Goal: Task Accomplishment & Management: Complete application form

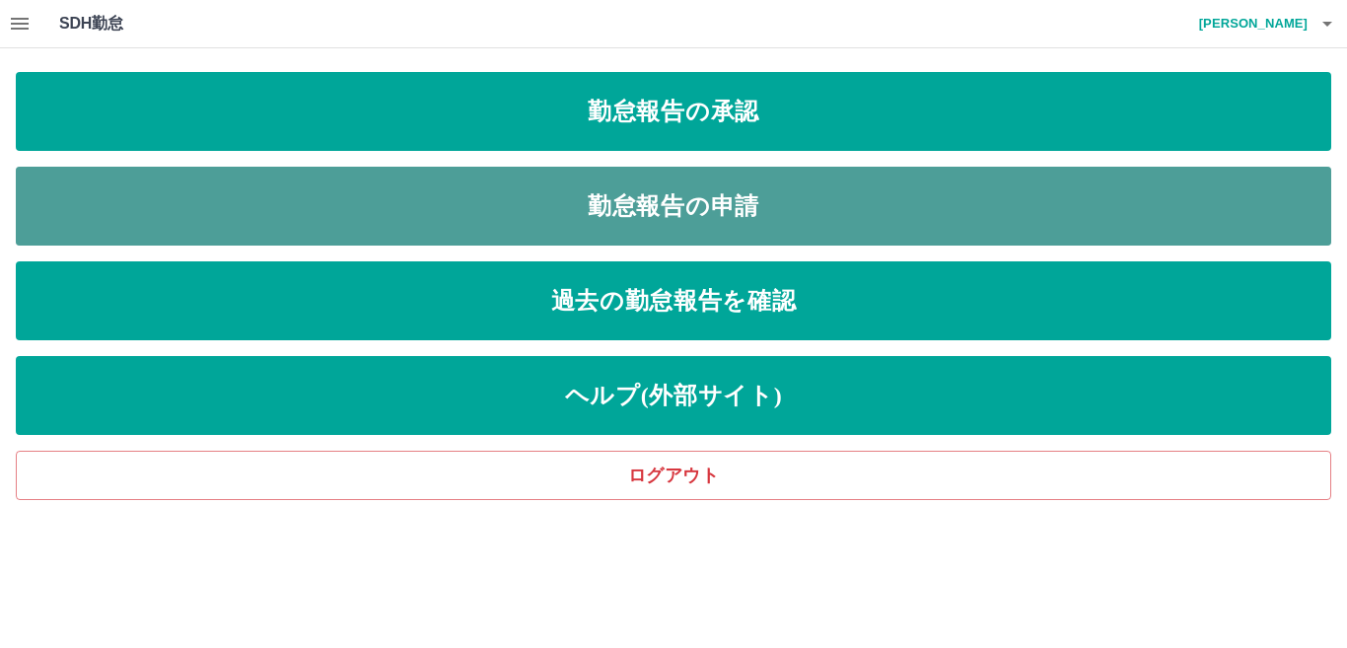
click at [397, 219] on link "勤怠報告の申請" at bounding box center [673, 206] width 1315 height 79
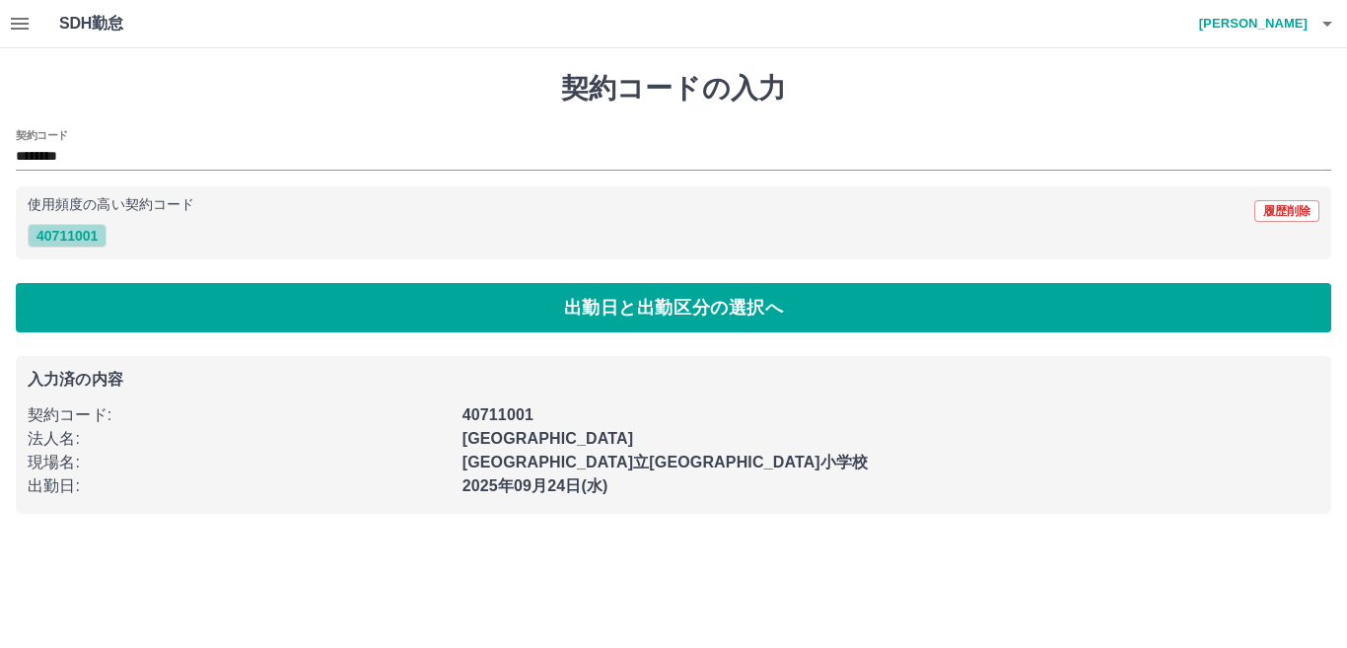
click at [82, 231] on button "40711001" at bounding box center [67, 236] width 79 height 24
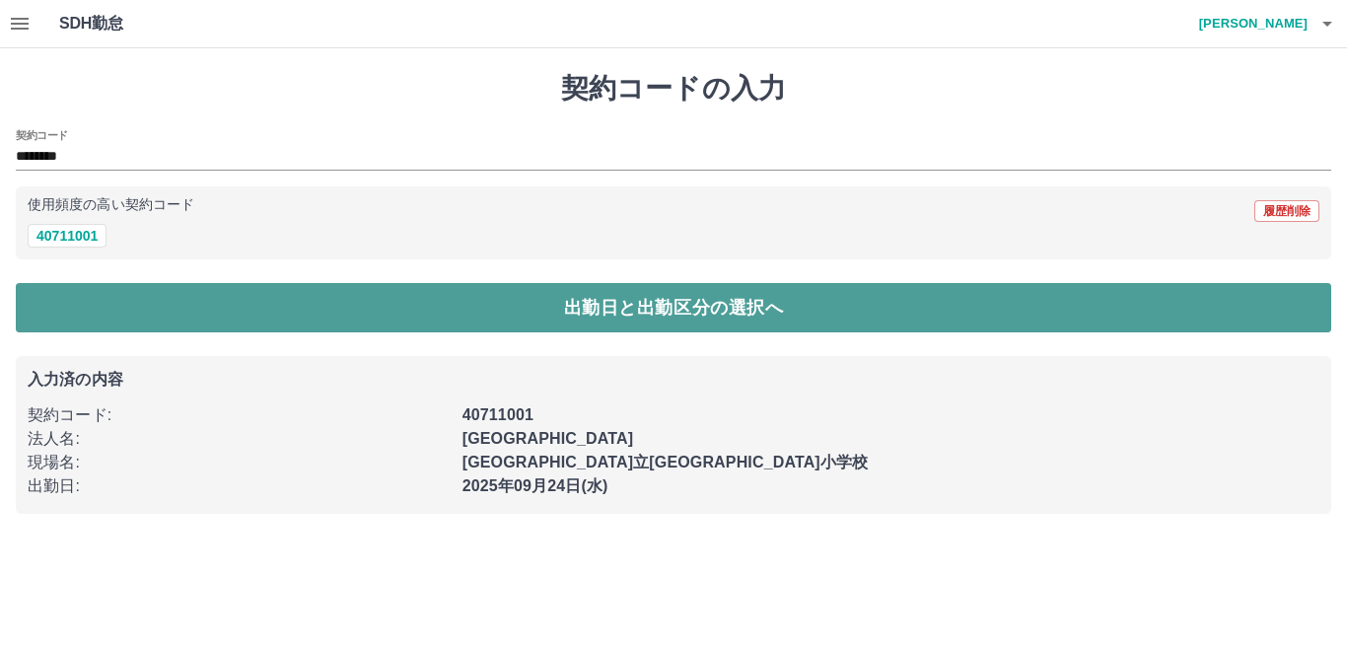
click at [109, 304] on button "出勤日と出勤区分の選択へ" at bounding box center [673, 307] width 1315 height 49
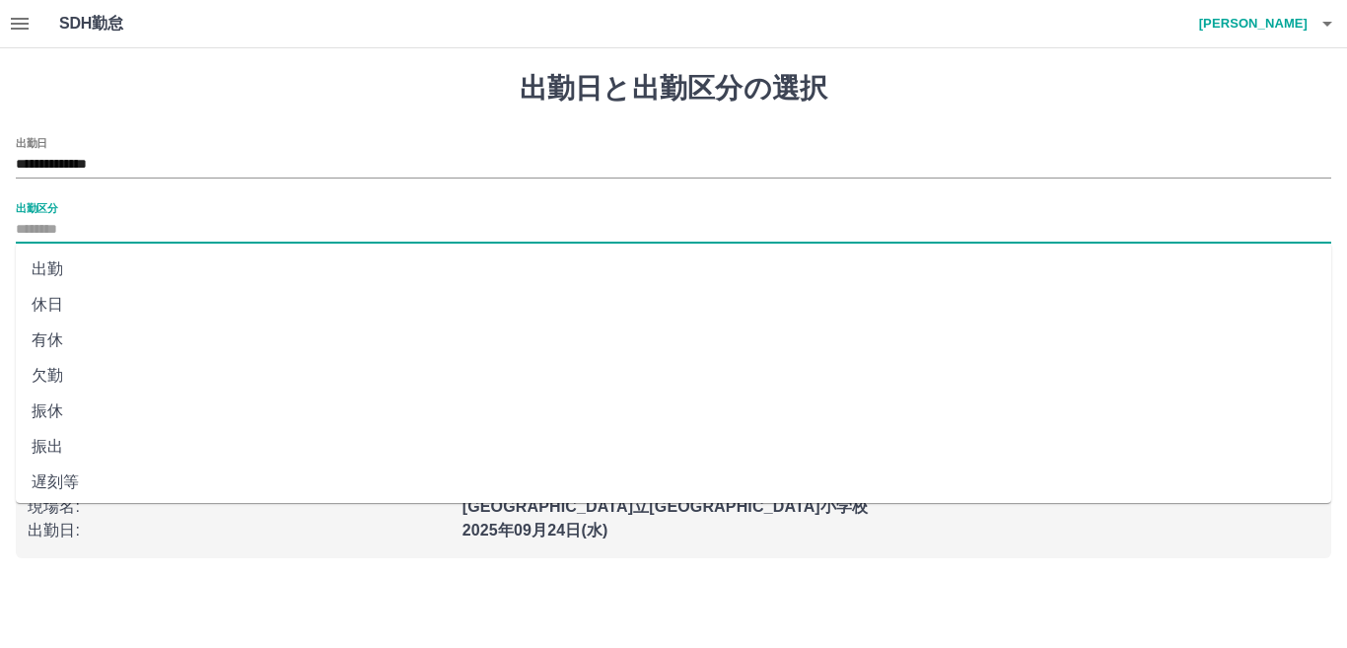
click at [49, 230] on input "出勤区分" at bounding box center [673, 230] width 1315 height 25
click at [52, 265] on li "出勤" at bounding box center [673, 268] width 1315 height 35
type input "**"
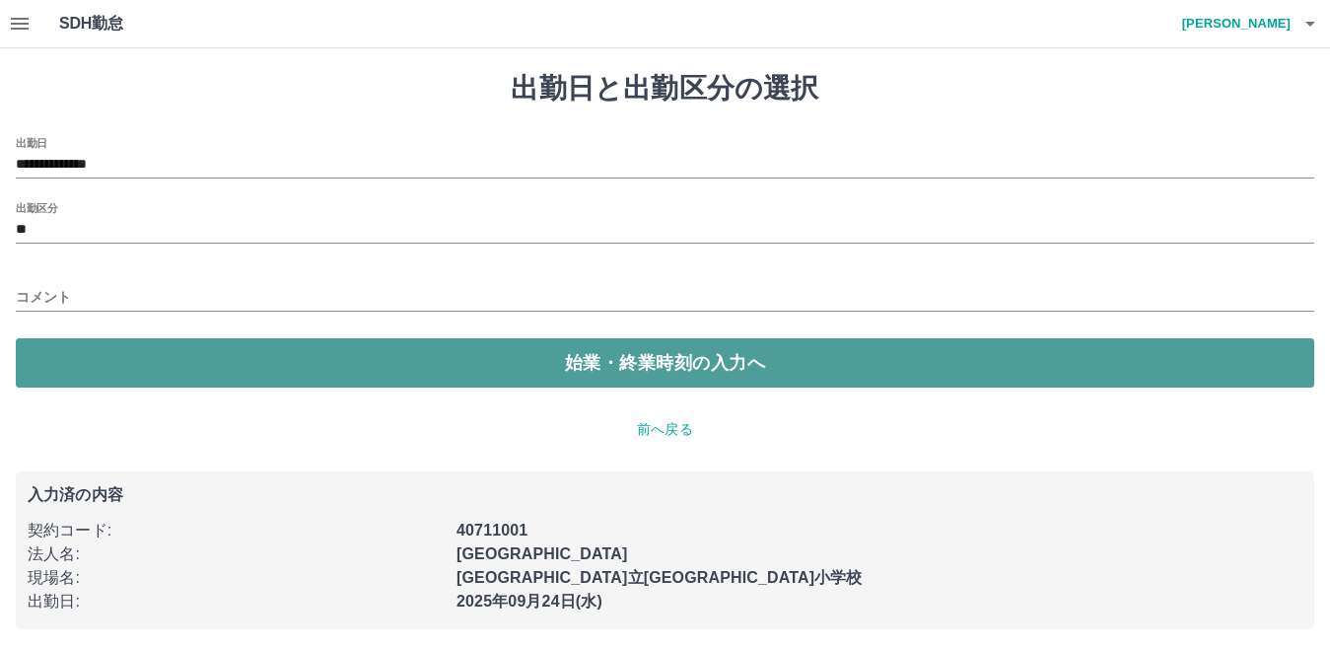
click at [93, 356] on button "始業・終業時刻の入力へ" at bounding box center [665, 362] width 1299 height 49
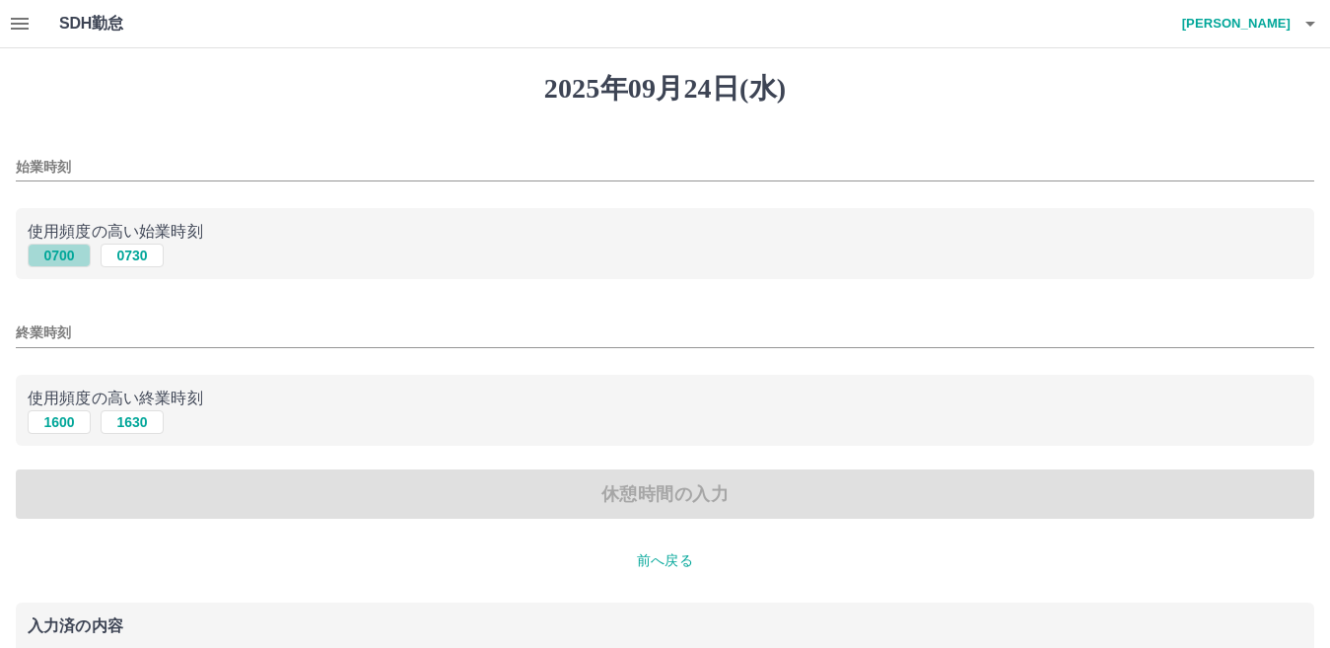
click at [53, 250] on button "0700" at bounding box center [59, 256] width 63 height 24
type input "****"
click at [73, 423] on button "1600" at bounding box center [59, 422] width 63 height 24
type input "****"
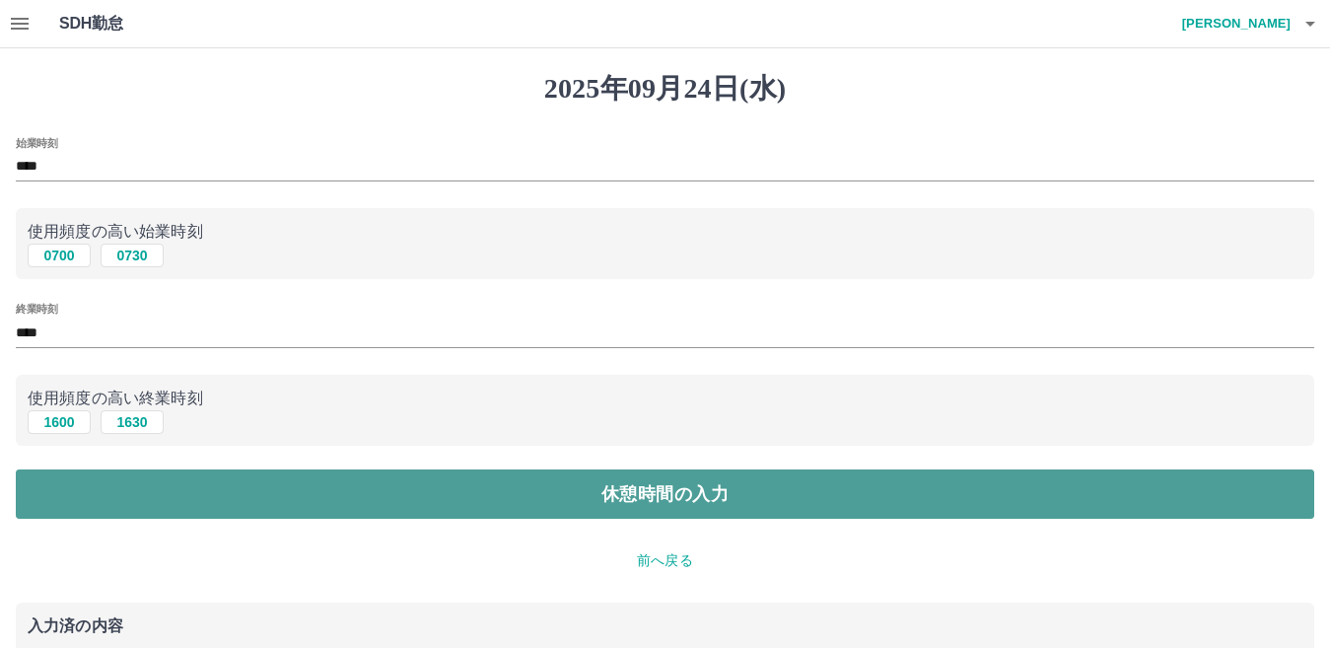
click at [104, 490] on button "休憩時間の入力" at bounding box center [665, 493] width 1299 height 49
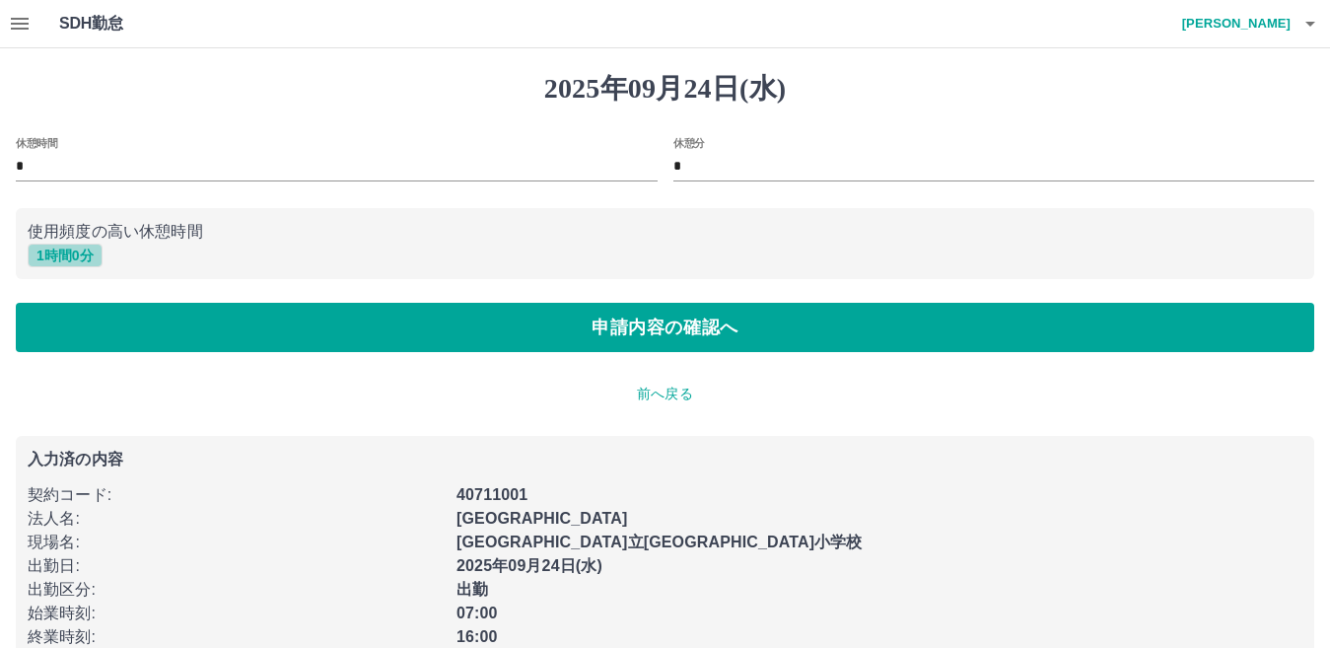
click at [55, 259] on button "1 時間 0 分" at bounding box center [65, 256] width 75 height 24
type input "*"
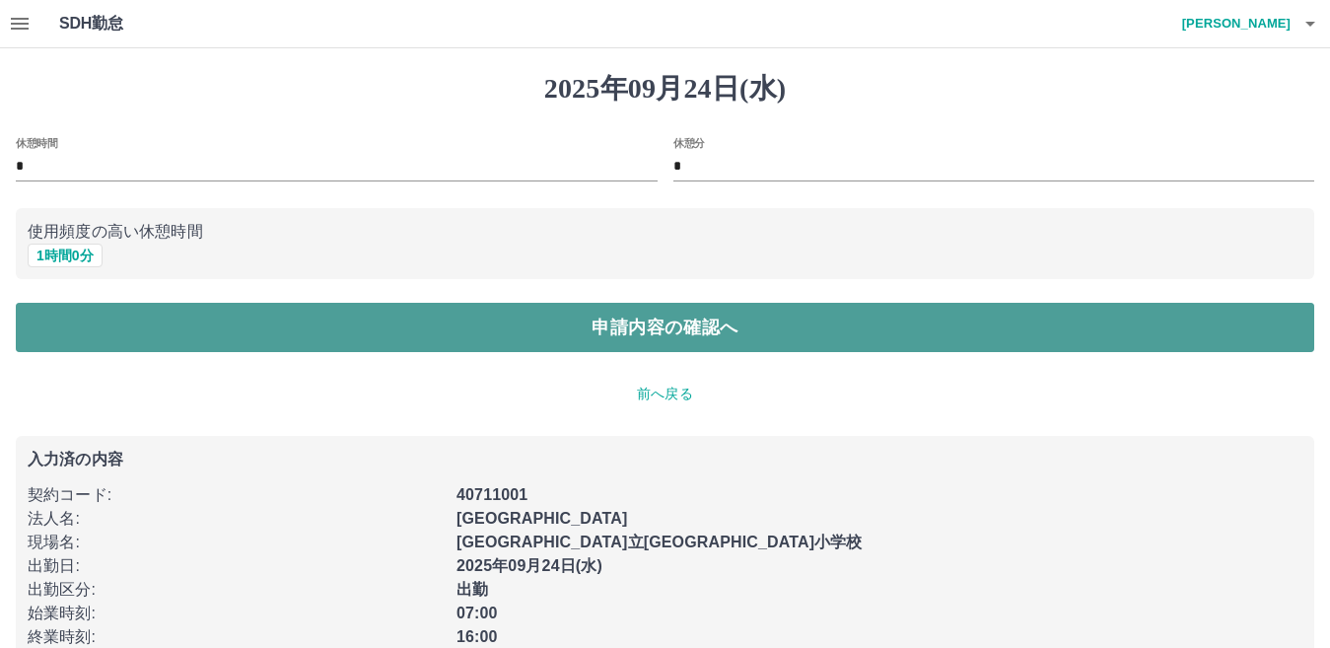
click at [71, 319] on button "申請内容の確認へ" at bounding box center [665, 327] width 1299 height 49
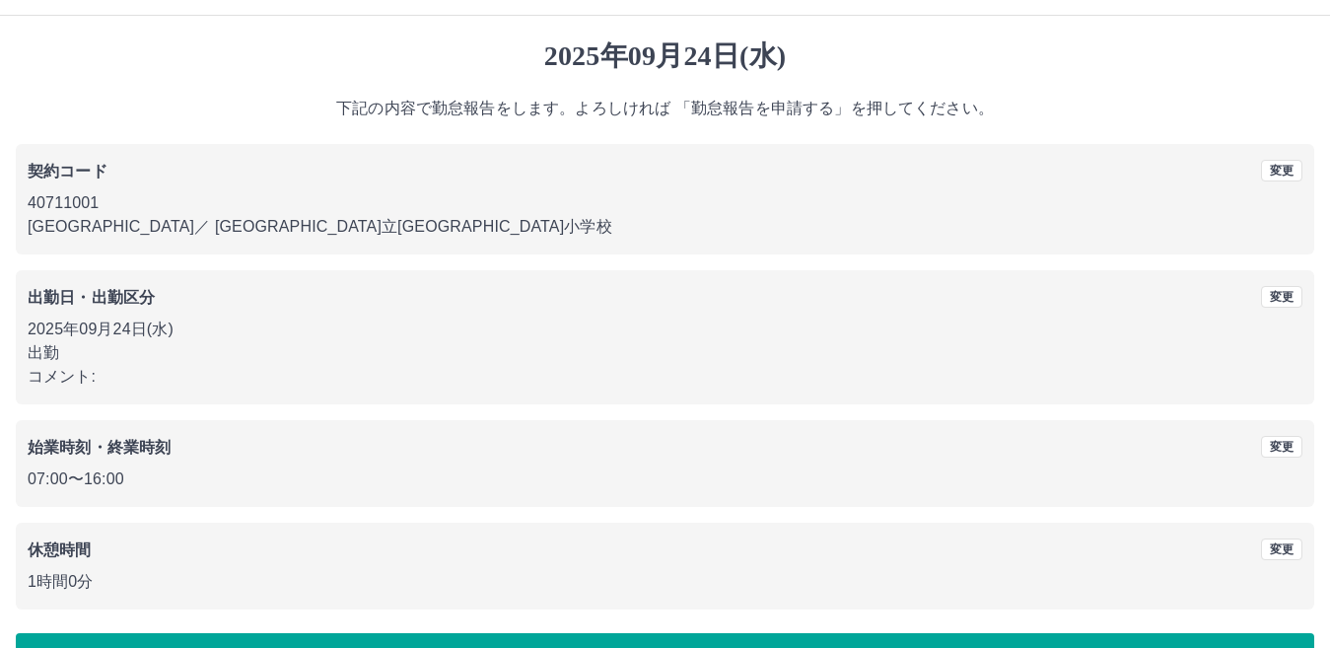
scroll to position [91, 0]
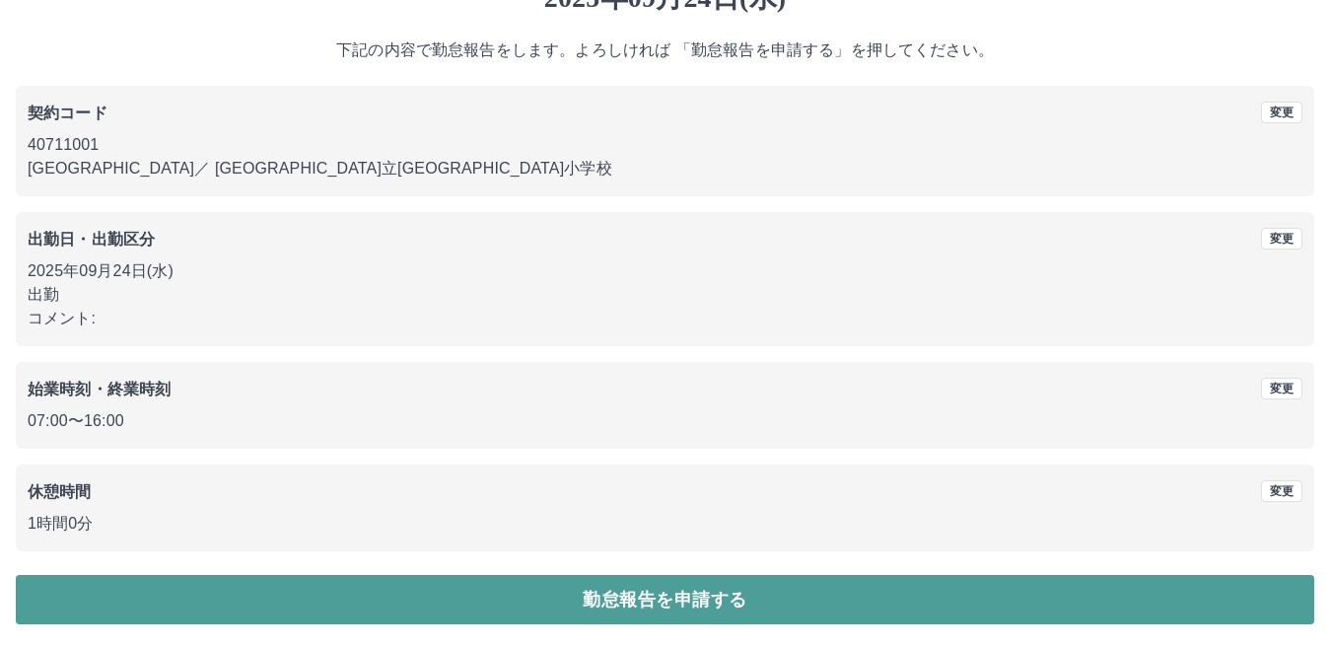
click at [191, 580] on button "勤怠報告を申請する" at bounding box center [665, 599] width 1299 height 49
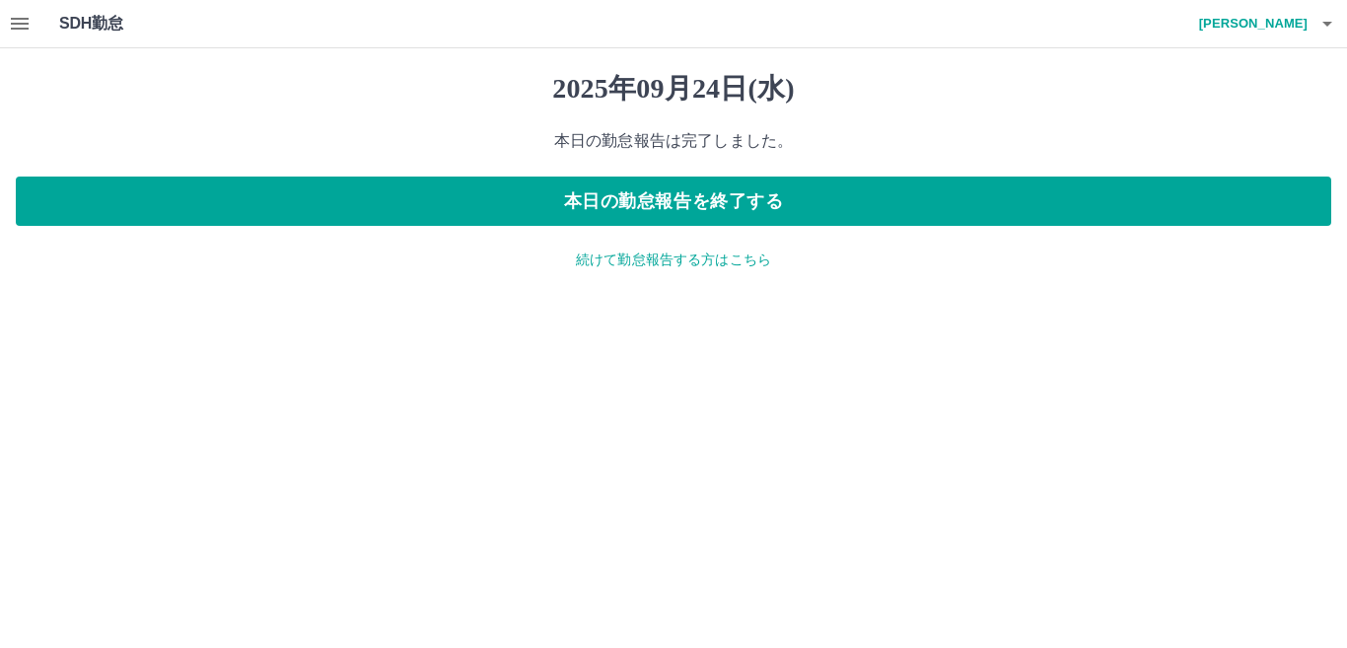
click at [629, 262] on p "続けて勤怠報告する方はこちら" at bounding box center [673, 259] width 1315 height 21
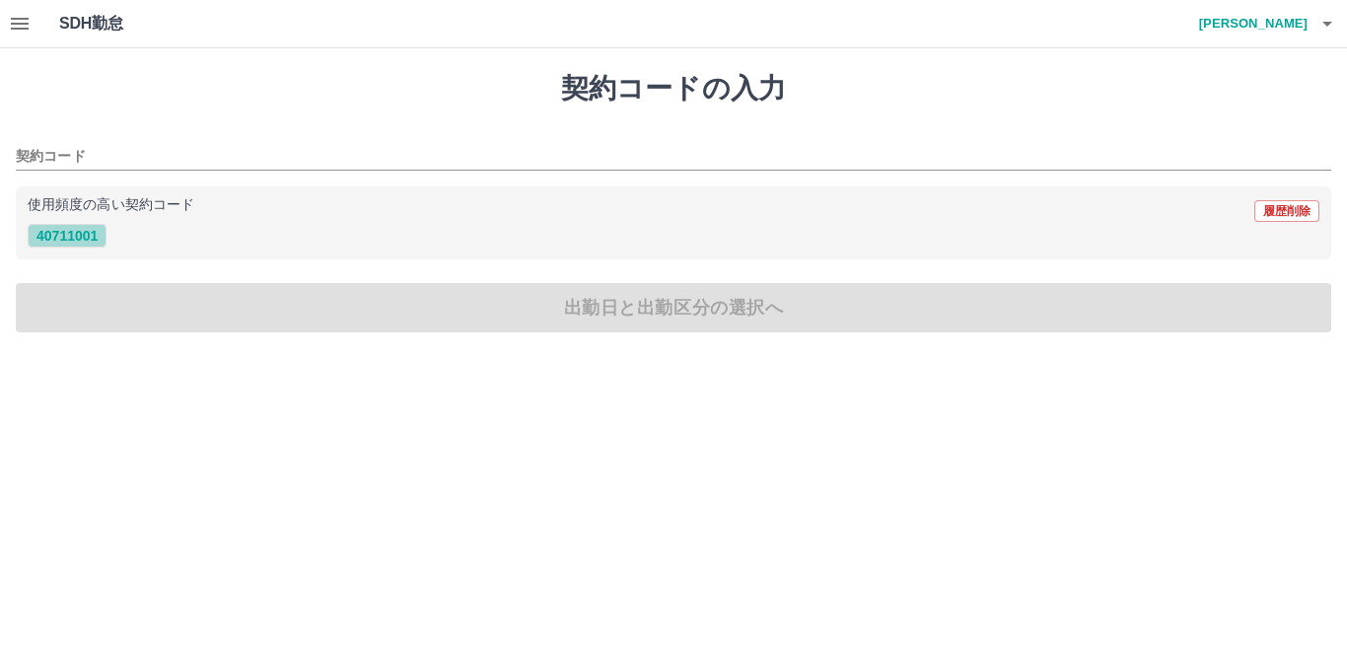
click at [49, 238] on button "40711001" at bounding box center [67, 236] width 79 height 24
type input "********"
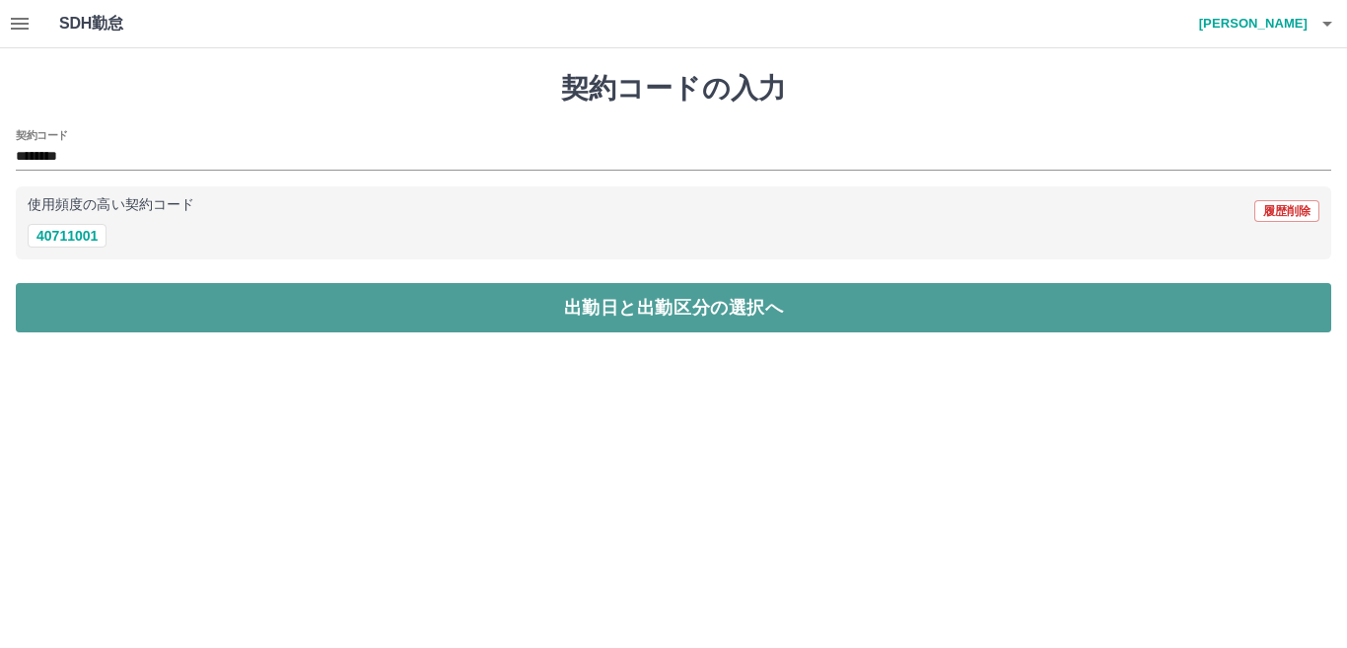
click at [114, 305] on button "出勤日と出勤区分の選択へ" at bounding box center [673, 307] width 1315 height 49
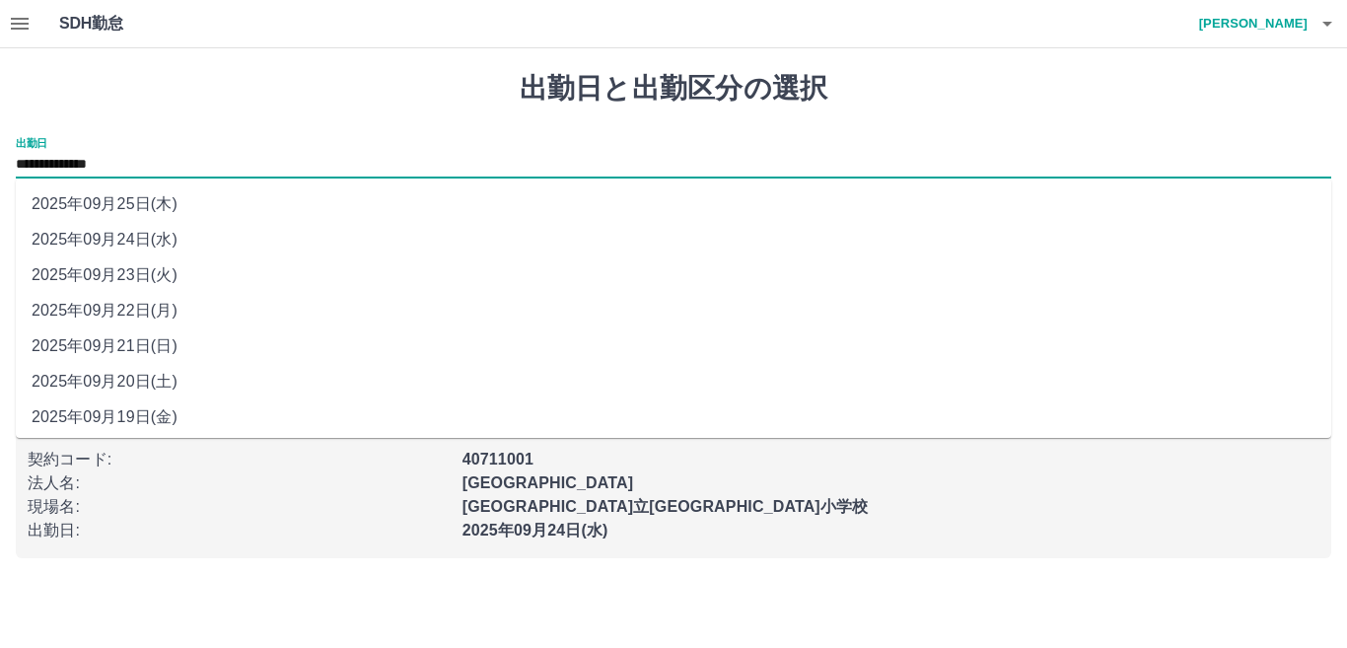
click at [134, 162] on input "**********" at bounding box center [673, 165] width 1315 height 25
click at [115, 311] on li "2025年09月22日(月)" at bounding box center [673, 310] width 1315 height 35
type input "**********"
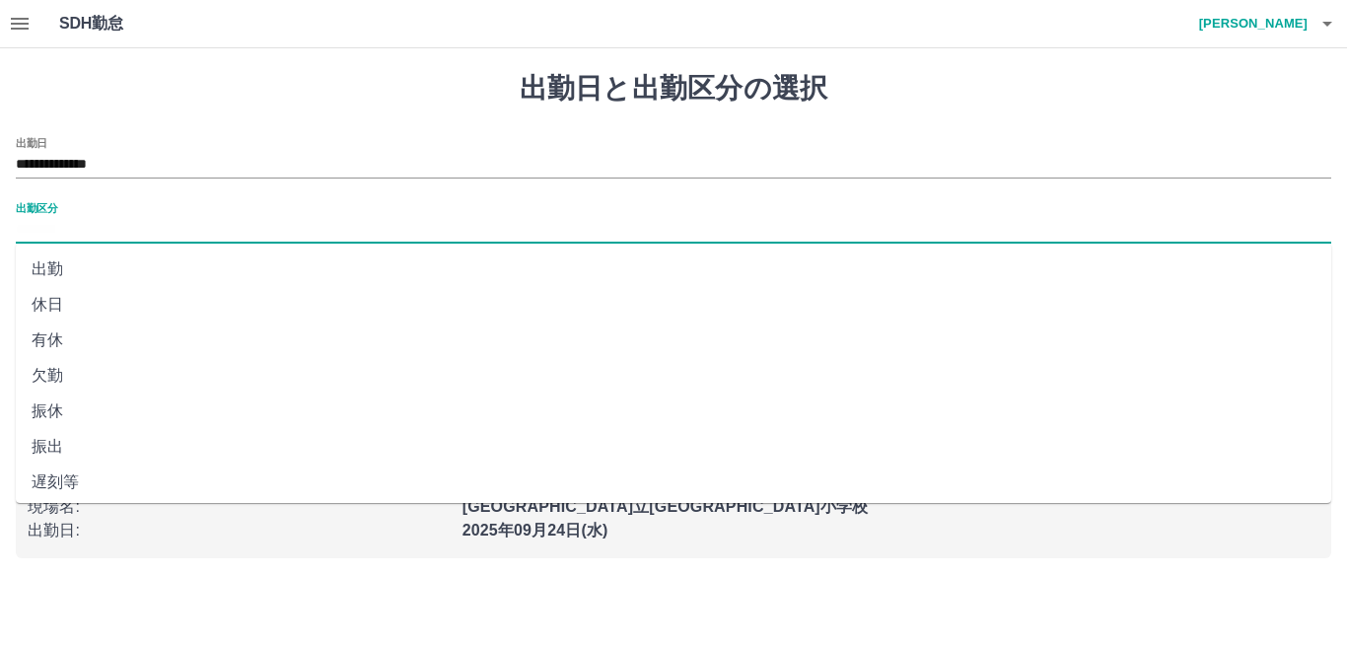
click at [71, 226] on input "出勤区分" at bounding box center [673, 230] width 1315 height 25
click at [56, 345] on li "有休" at bounding box center [673, 339] width 1315 height 35
type input "**"
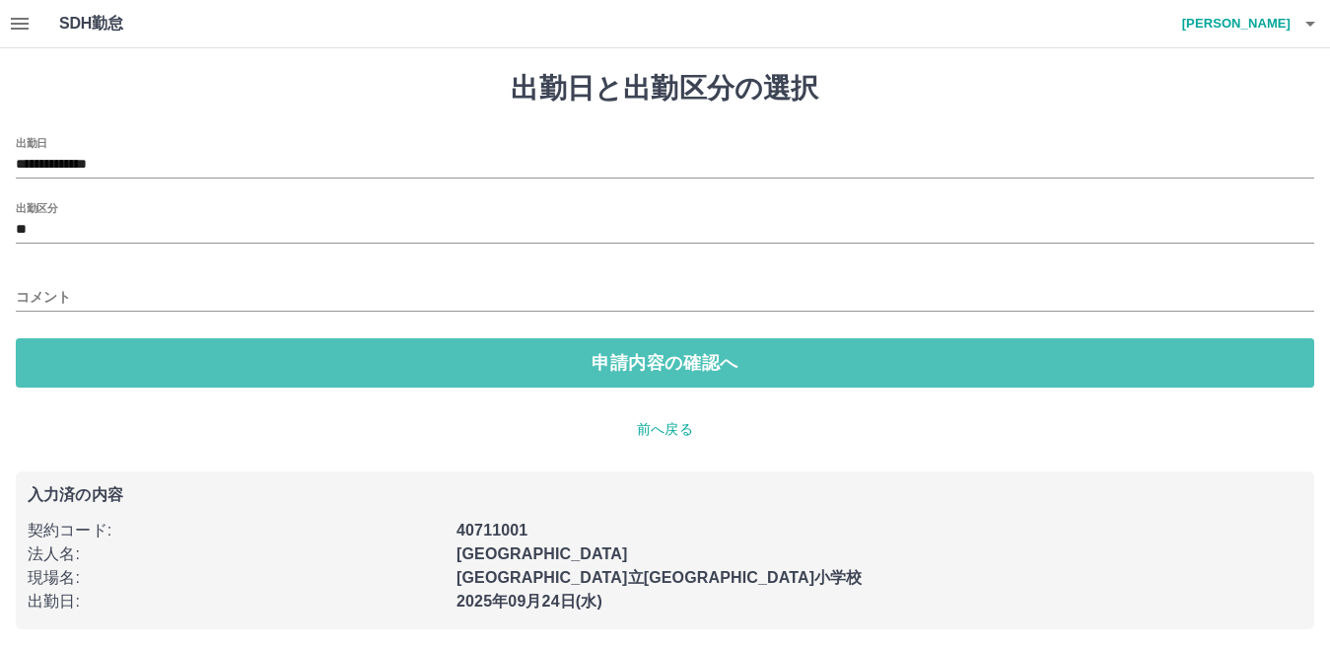
click at [56, 345] on button "申請内容の確認へ" at bounding box center [665, 362] width 1299 height 49
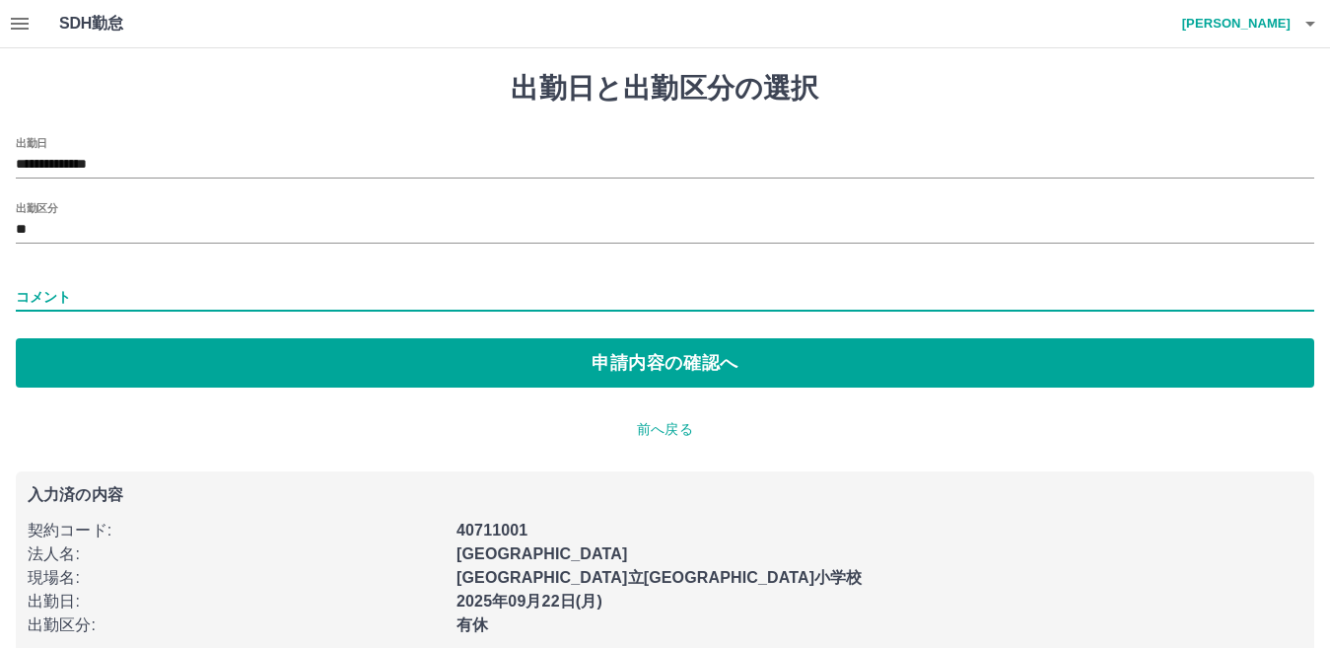
click at [71, 283] on input "コメント" at bounding box center [665, 297] width 1299 height 29
type input "****"
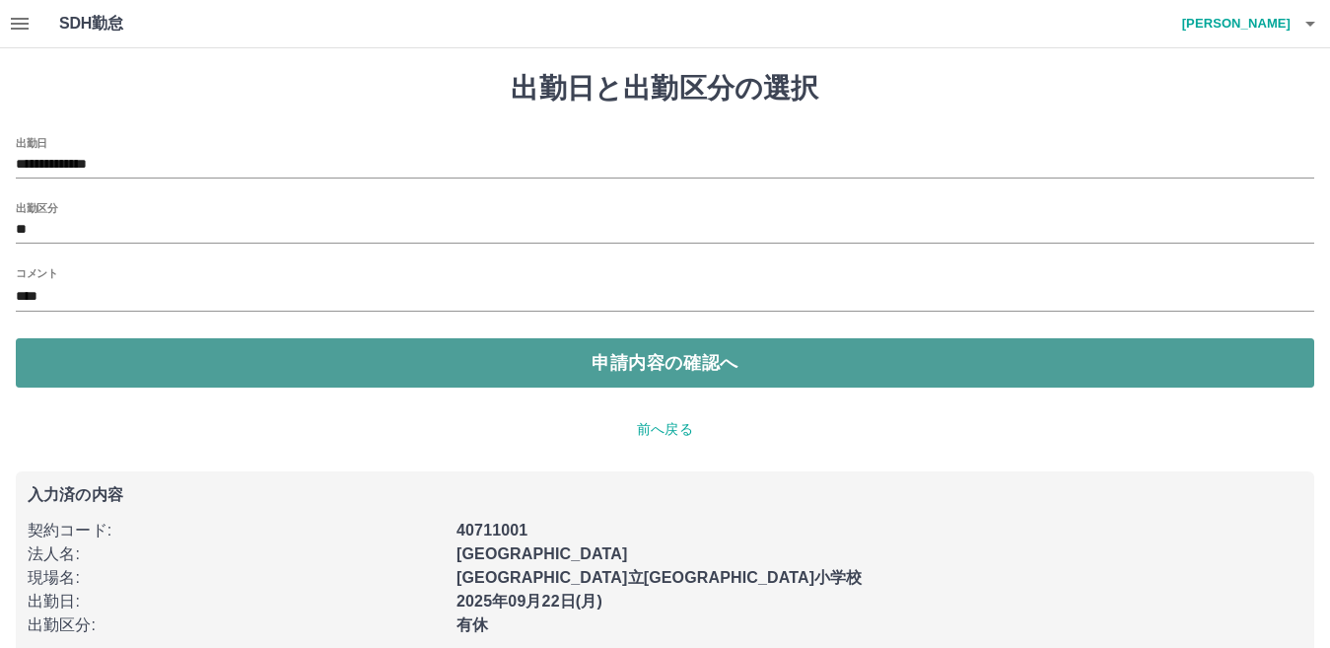
click at [151, 371] on button "申請内容の確認へ" at bounding box center [665, 362] width 1299 height 49
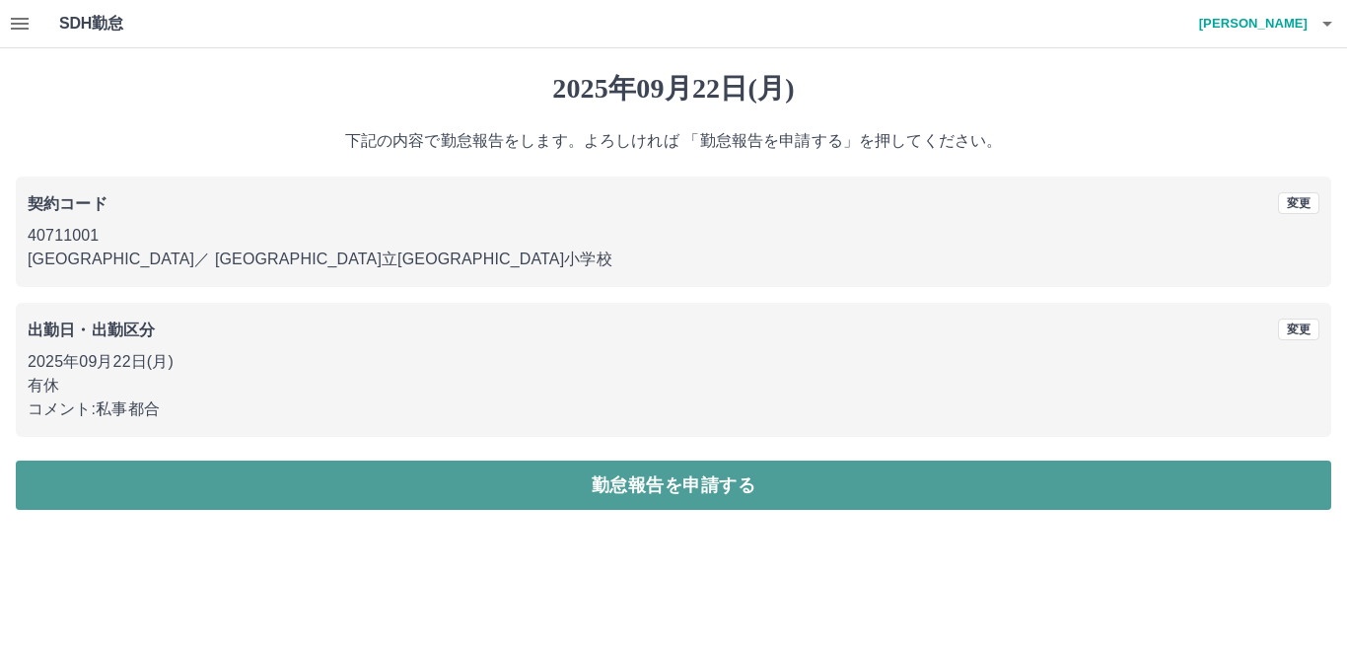
click at [190, 485] on button "勤怠報告を申請する" at bounding box center [673, 484] width 1315 height 49
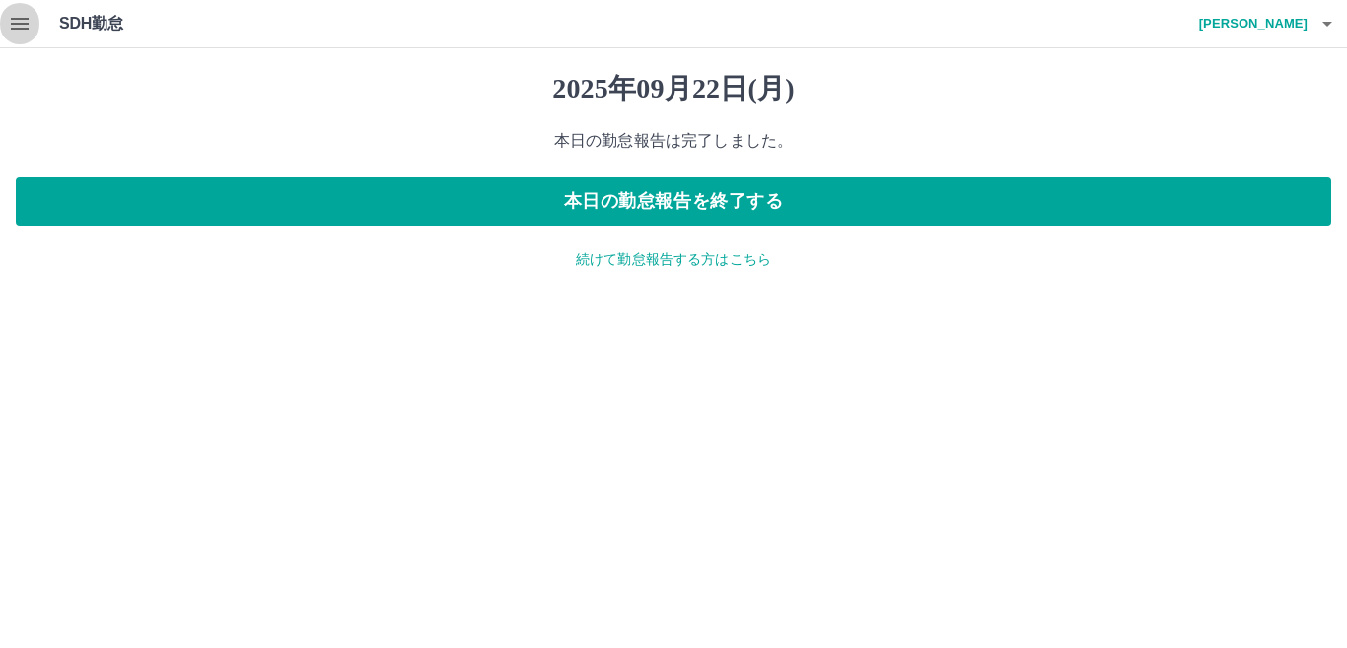
click at [22, 26] on icon "button" at bounding box center [20, 24] width 24 height 24
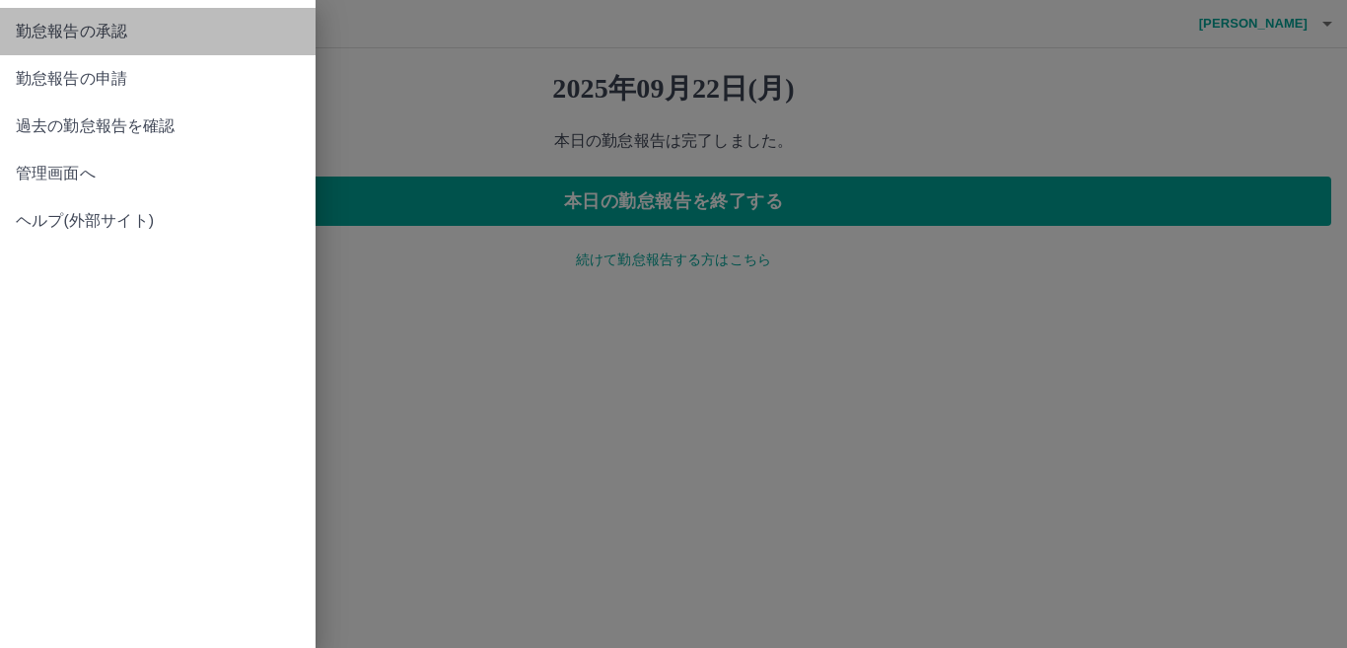
click at [23, 33] on span "勤怠報告の承認" at bounding box center [158, 32] width 284 height 24
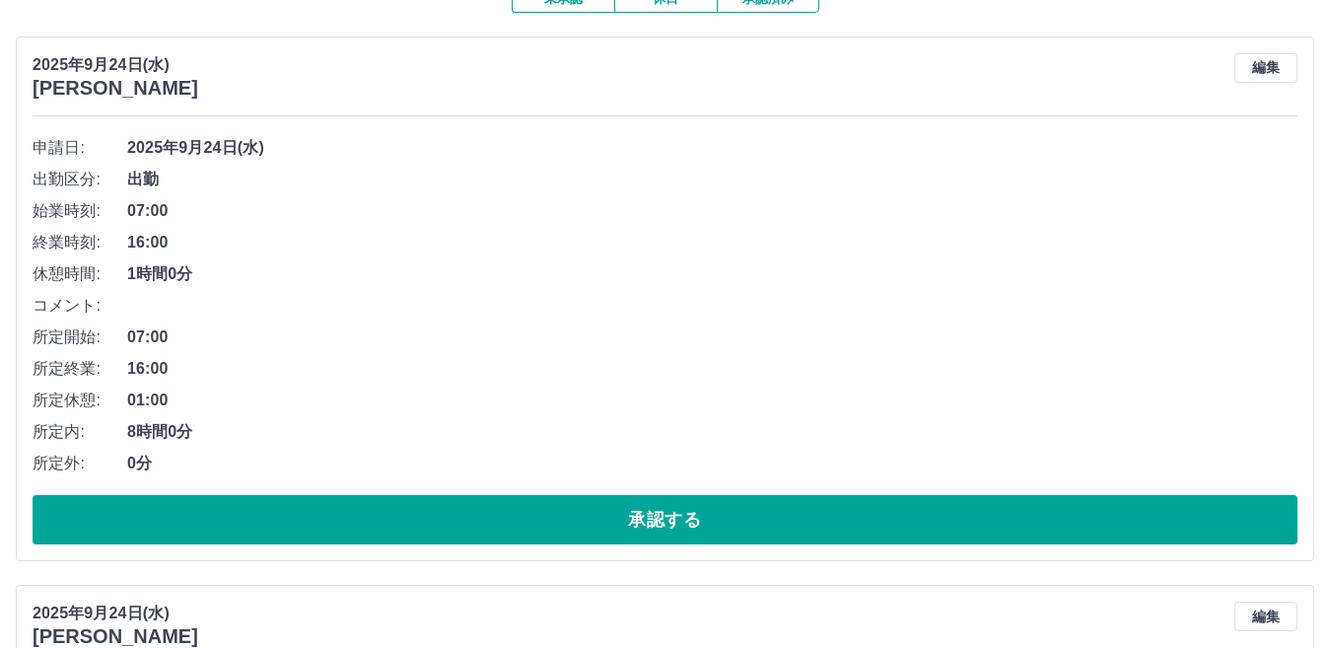
scroll to position [197, 0]
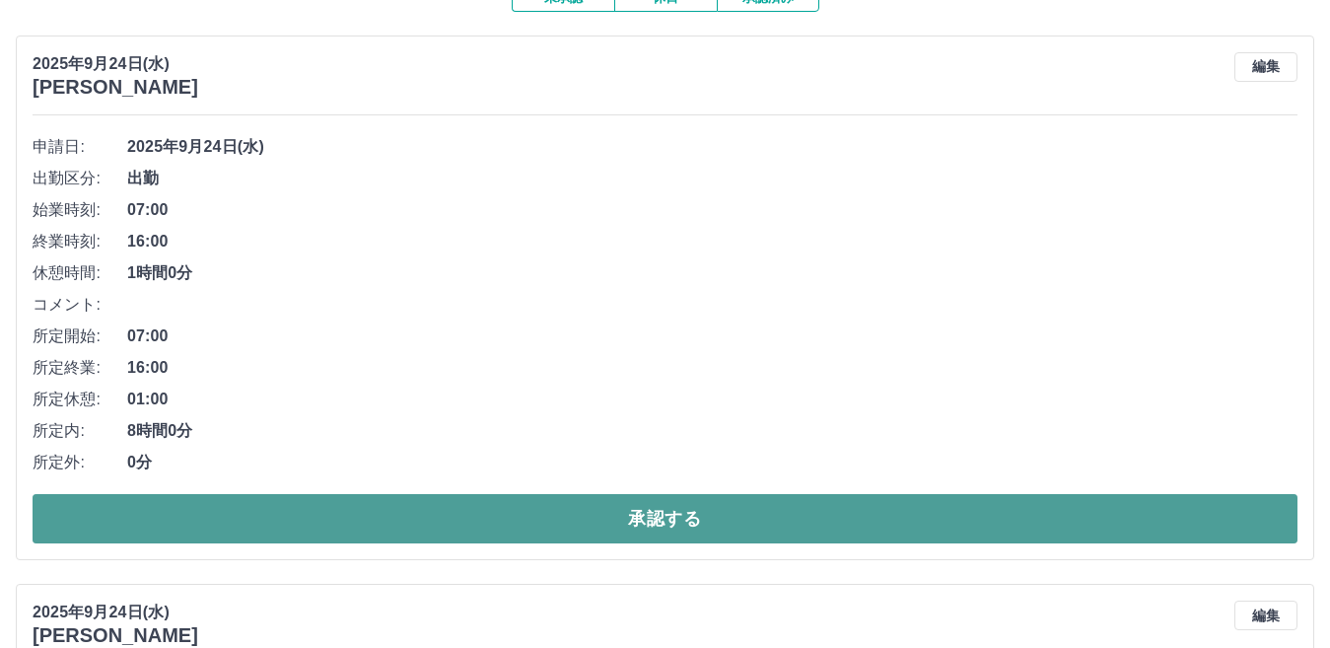
click at [314, 520] on button "承認する" at bounding box center [665, 518] width 1265 height 49
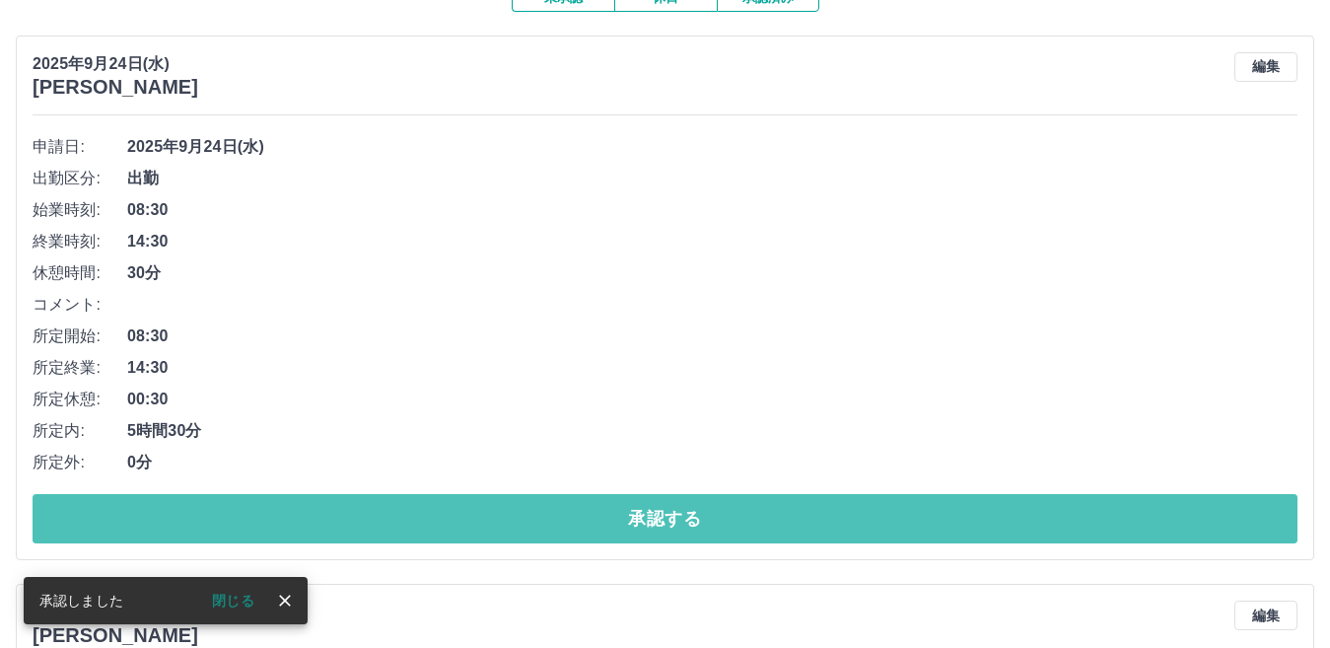
click at [314, 520] on button "承認する" at bounding box center [665, 518] width 1265 height 49
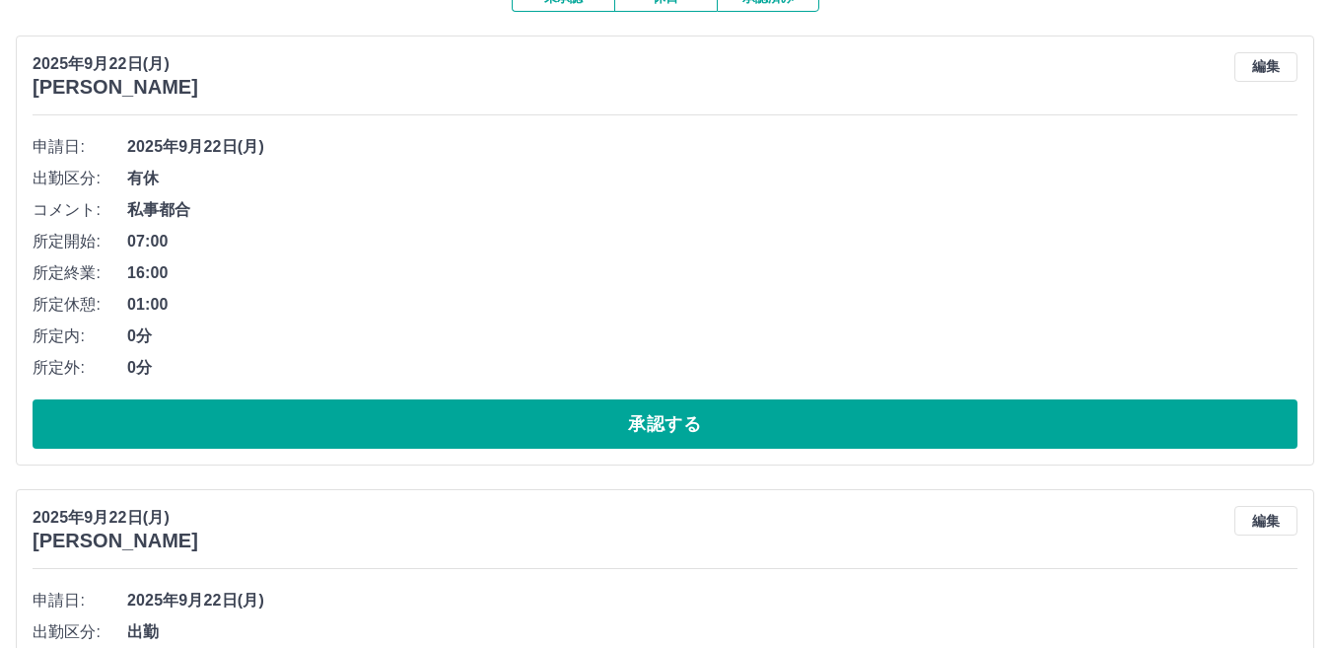
click at [314, 520] on div "[DATE] [PERSON_NAME] 編集" at bounding box center [665, 529] width 1265 height 46
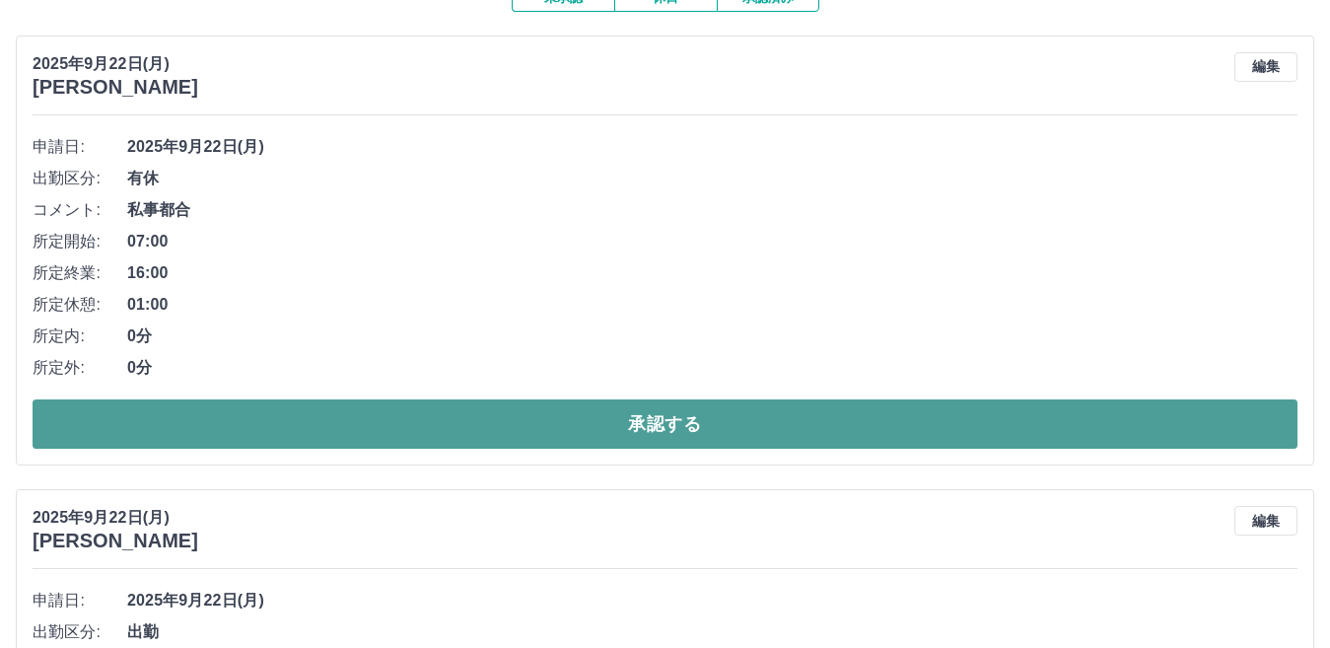
click at [279, 433] on button "承認する" at bounding box center [665, 423] width 1265 height 49
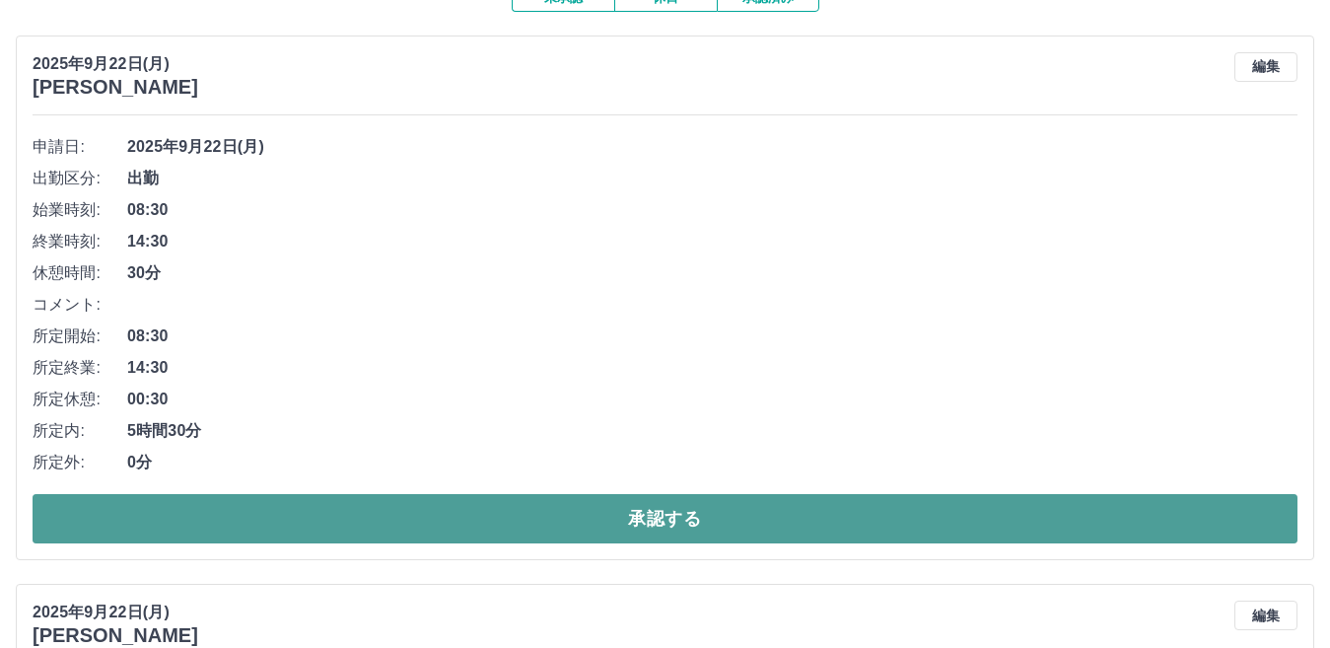
click at [251, 519] on button "承認する" at bounding box center [665, 518] width 1265 height 49
click at [255, 516] on button "承認する" at bounding box center [665, 518] width 1265 height 49
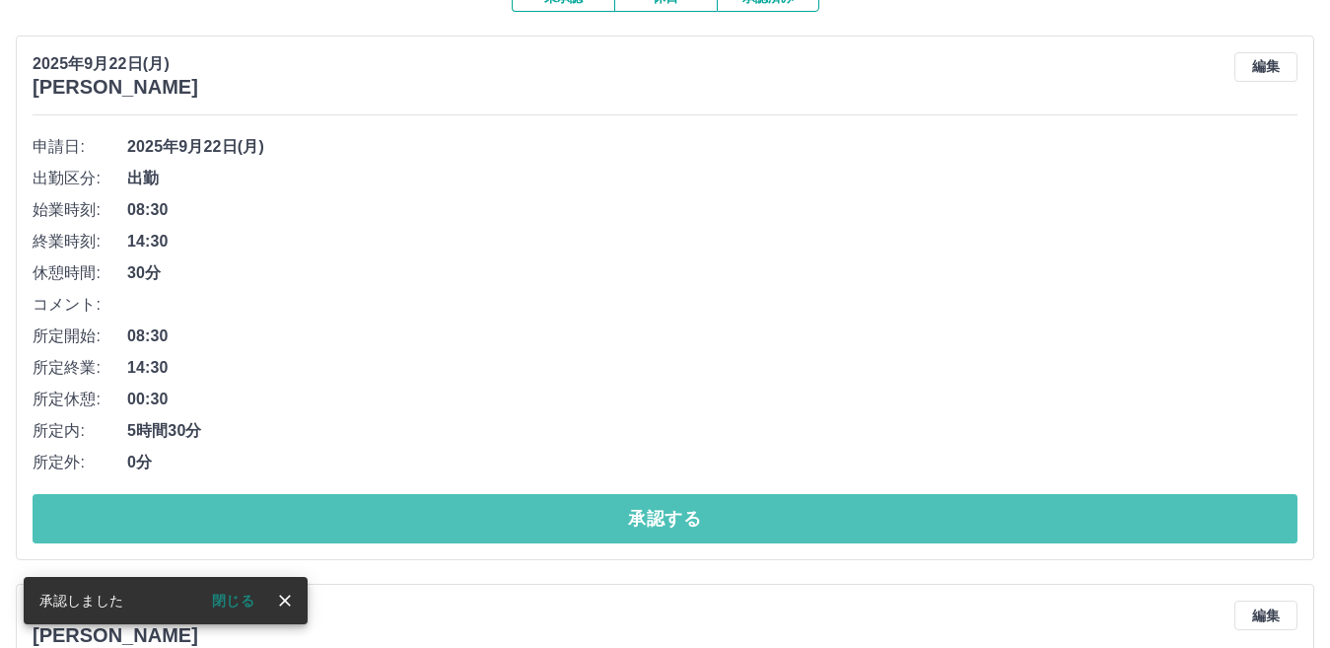
click at [255, 516] on button "承認する" at bounding box center [665, 518] width 1265 height 49
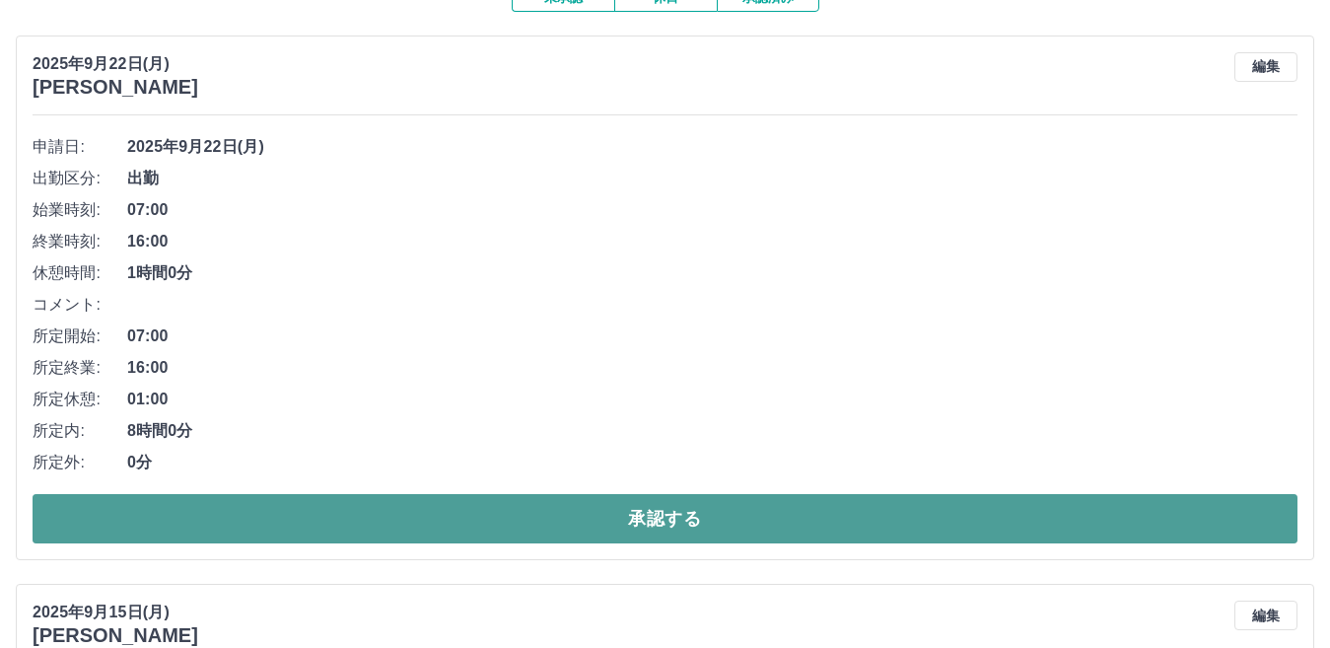
click at [258, 518] on button "承認する" at bounding box center [665, 518] width 1265 height 49
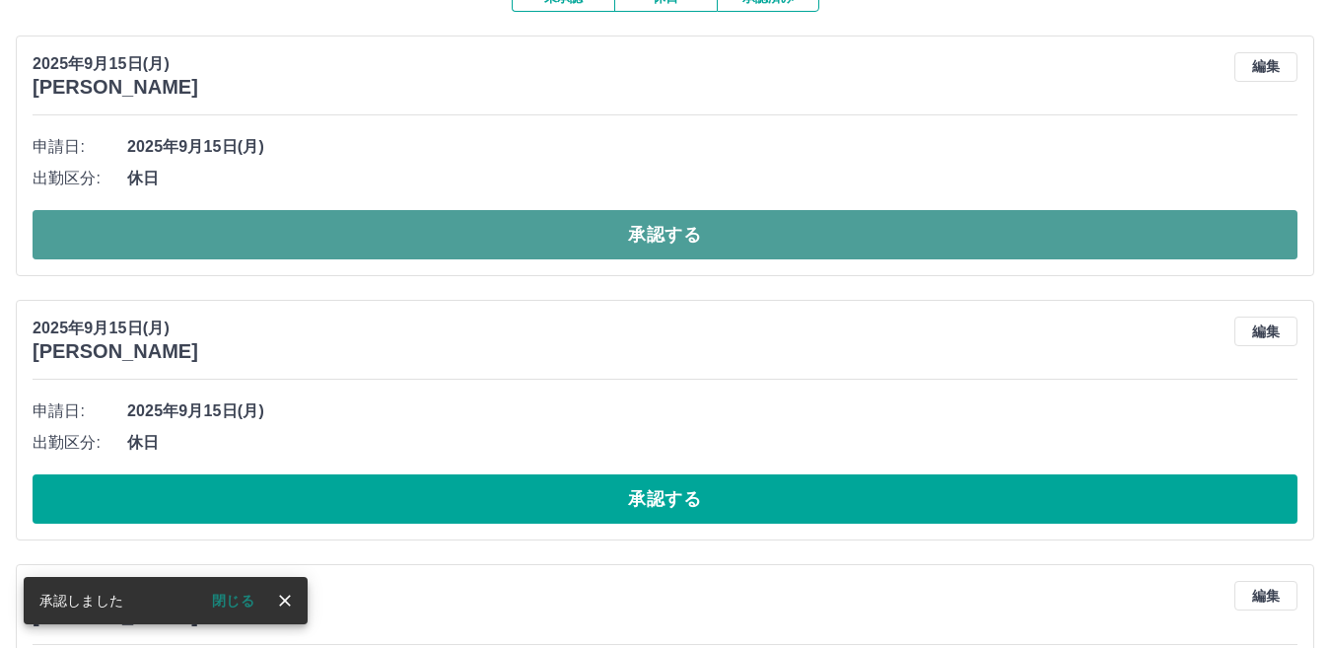
click at [262, 232] on button "承認する" at bounding box center [665, 234] width 1265 height 49
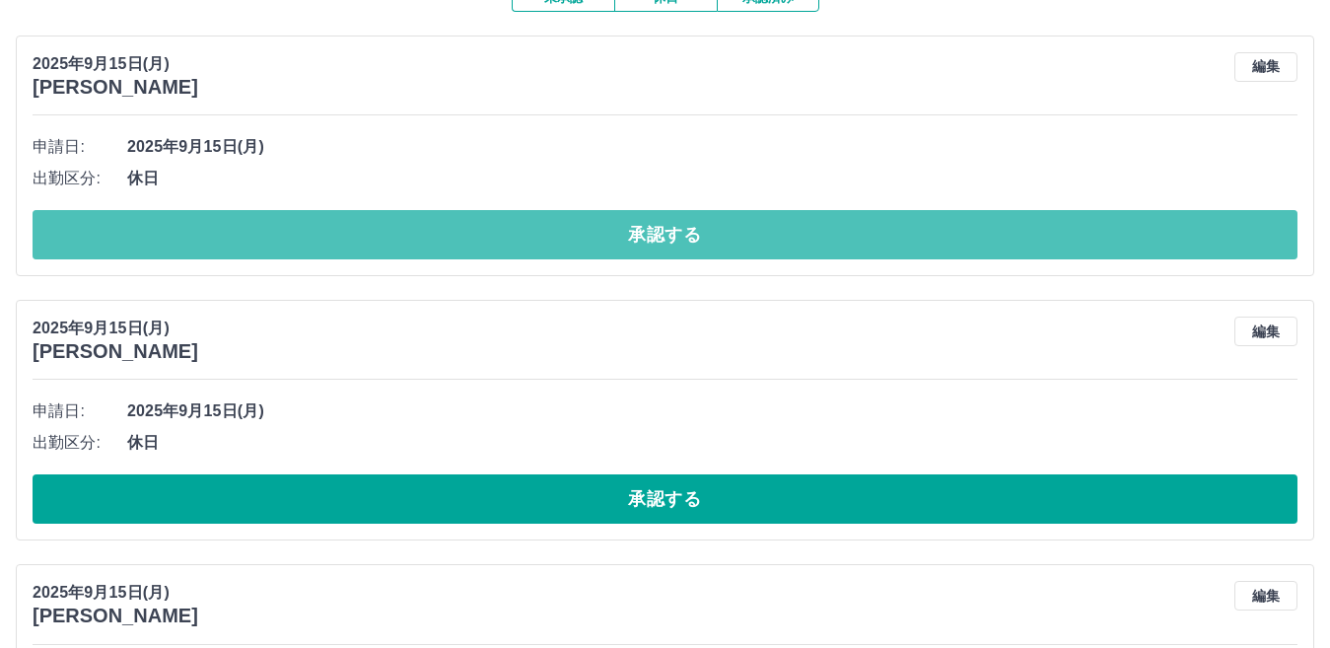
click at [262, 232] on button "承認する" at bounding box center [665, 234] width 1265 height 49
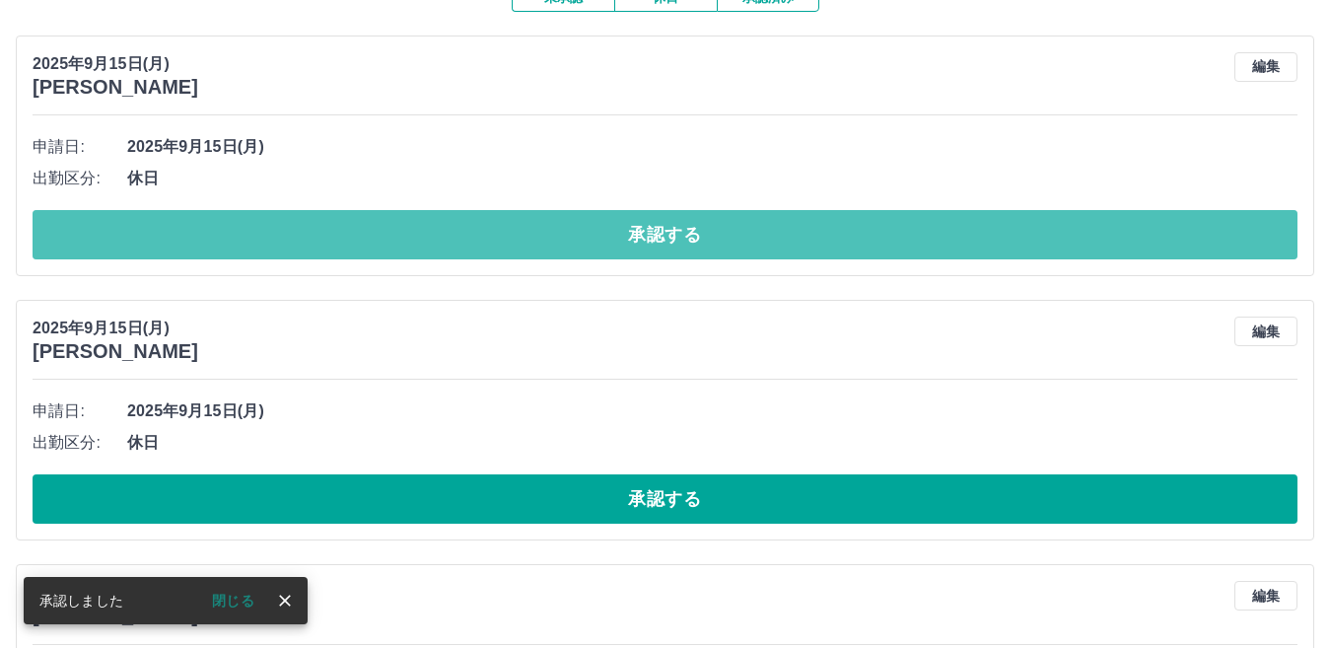
click at [262, 232] on button "承認する" at bounding box center [665, 234] width 1265 height 49
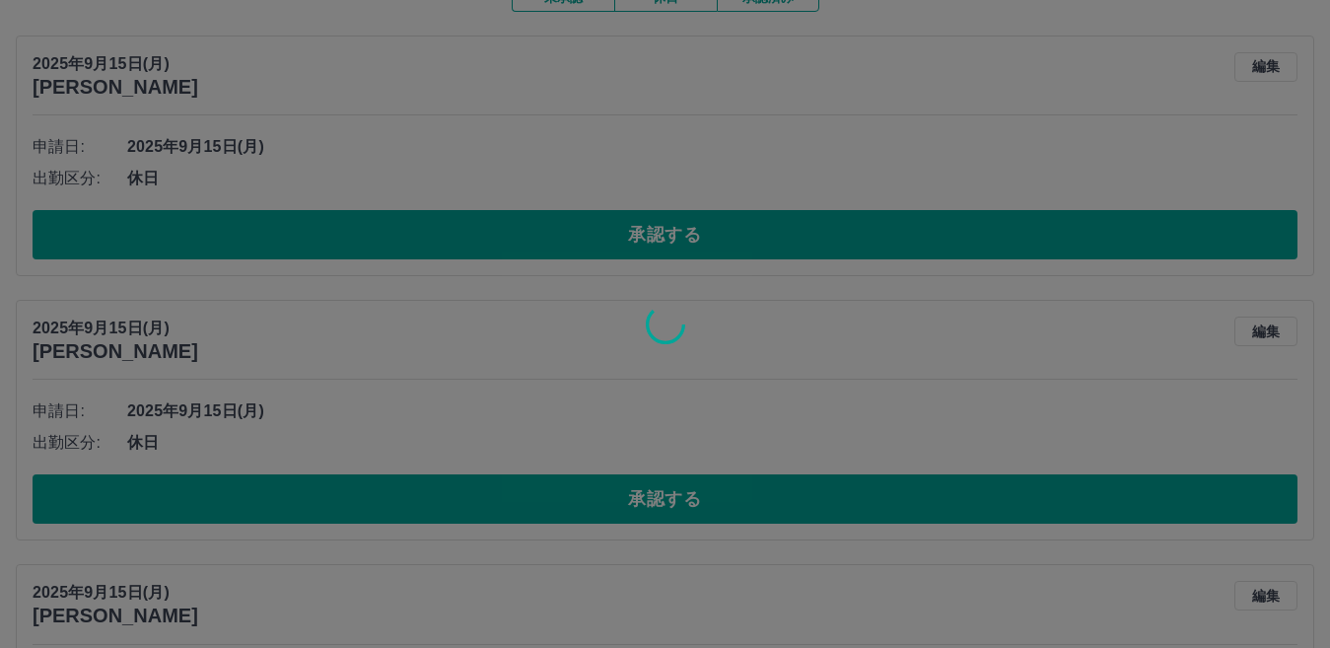
click at [262, 474] on button "承認する" at bounding box center [665, 498] width 1265 height 49
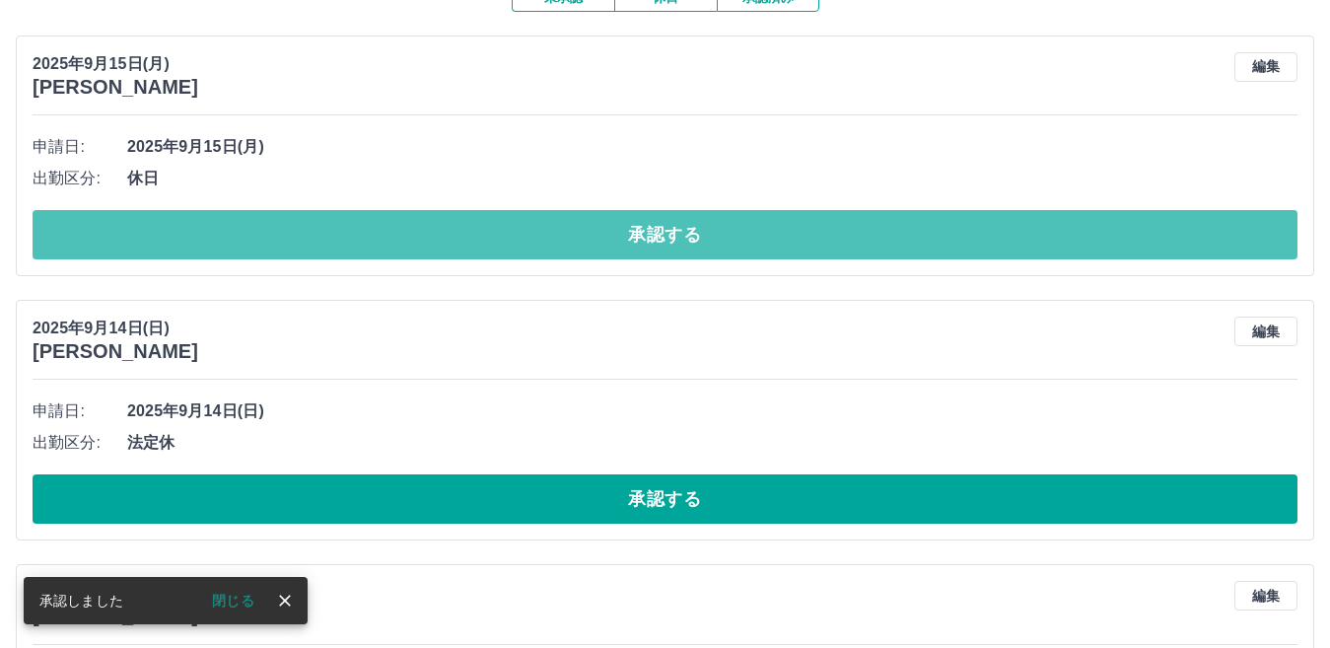
click at [262, 232] on button "承認する" at bounding box center [665, 234] width 1265 height 49
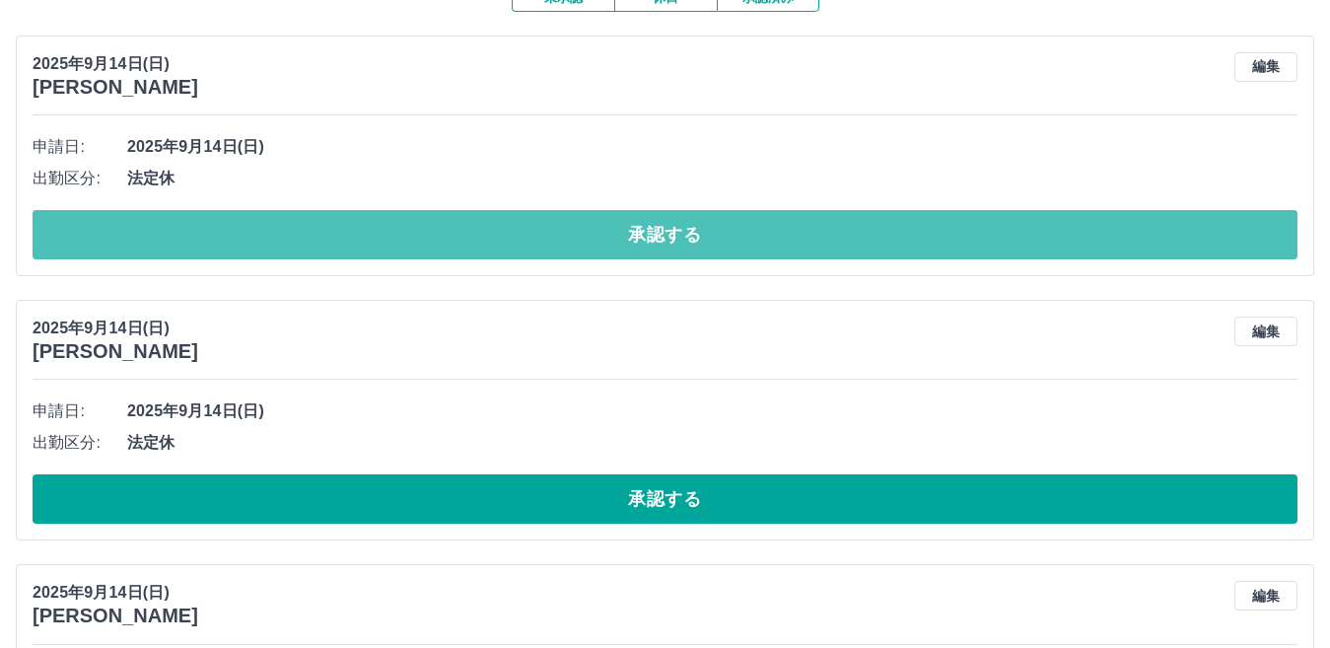
click at [262, 232] on button "承認する" at bounding box center [665, 234] width 1265 height 49
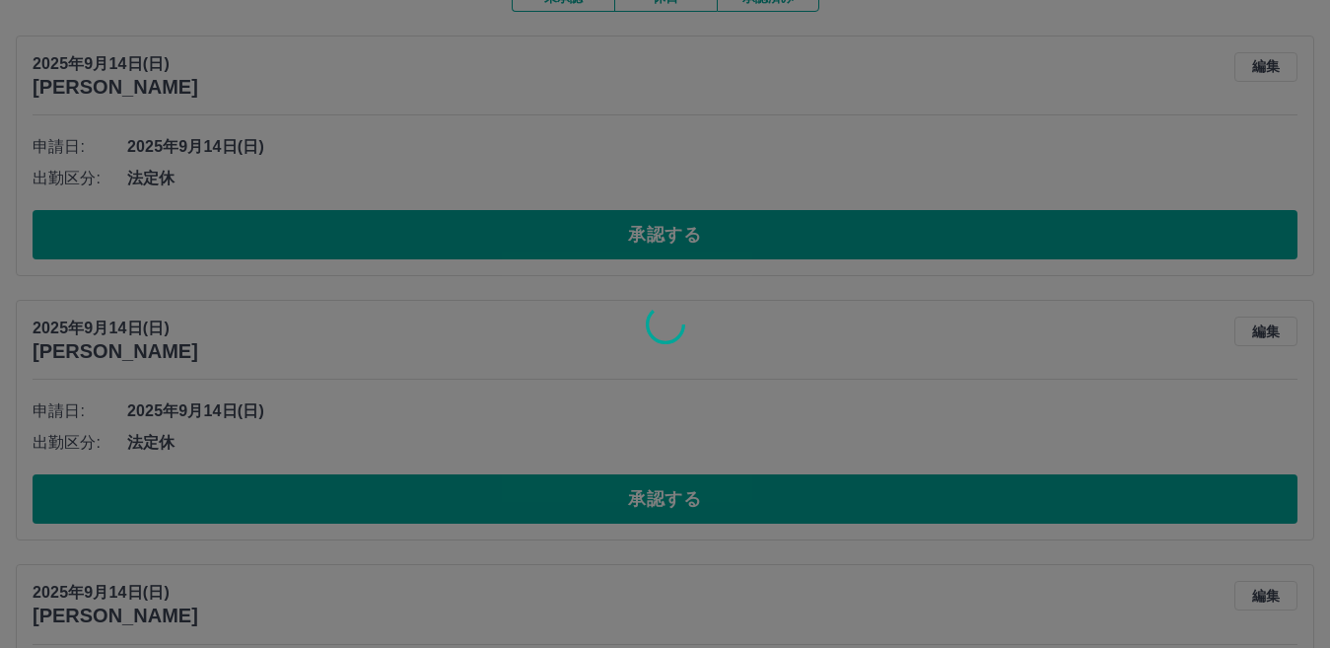
scroll to position [115, 0]
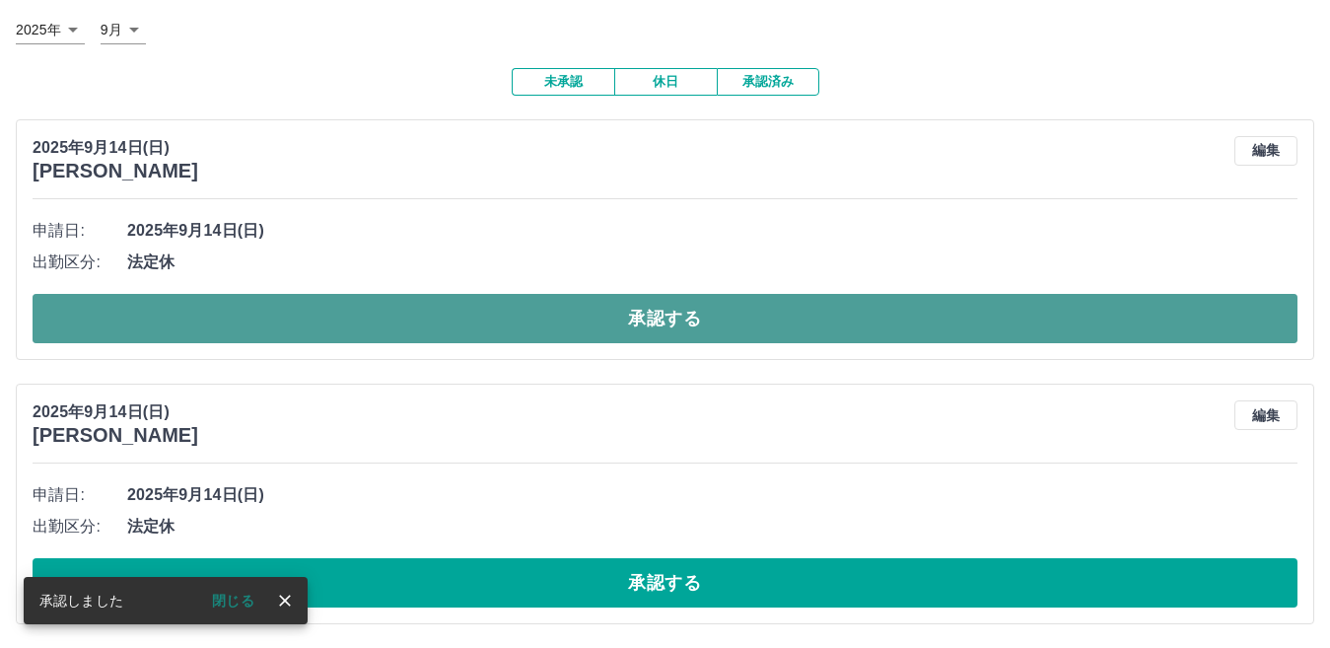
click at [335, 309] on button "承認する" at bounding box center [665, 318] width 1265 height 49
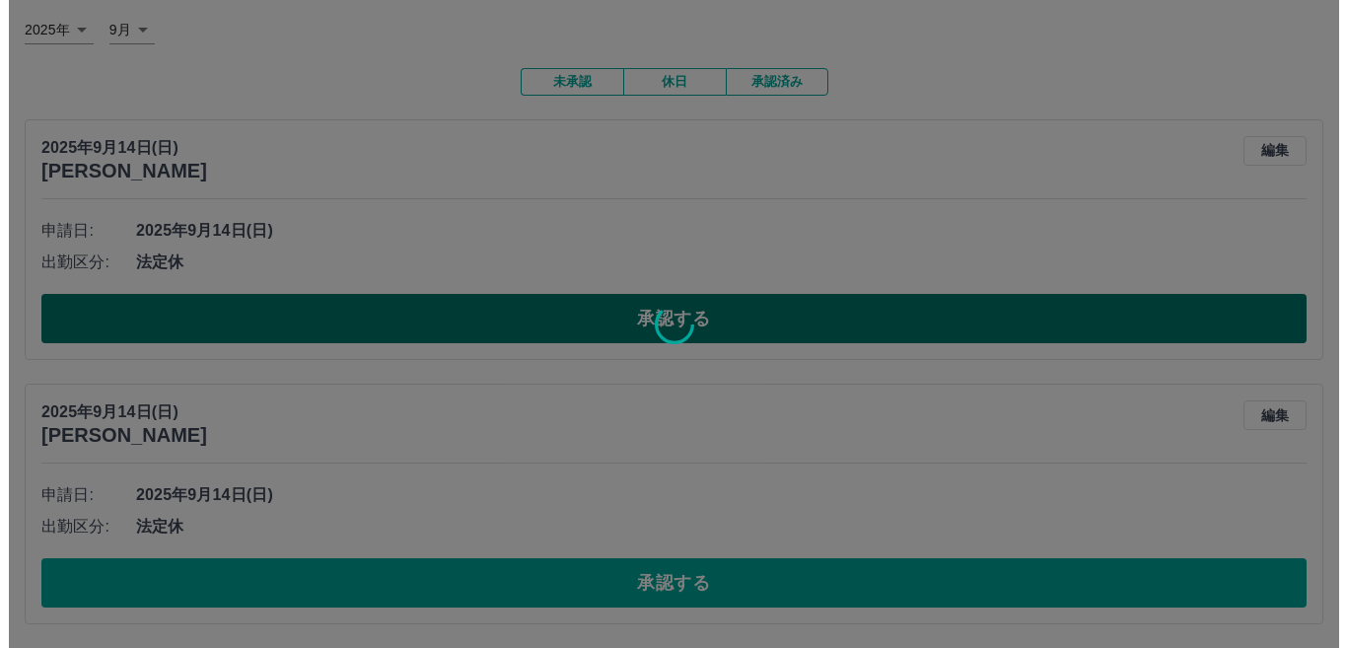
scroll to position [0, 0]
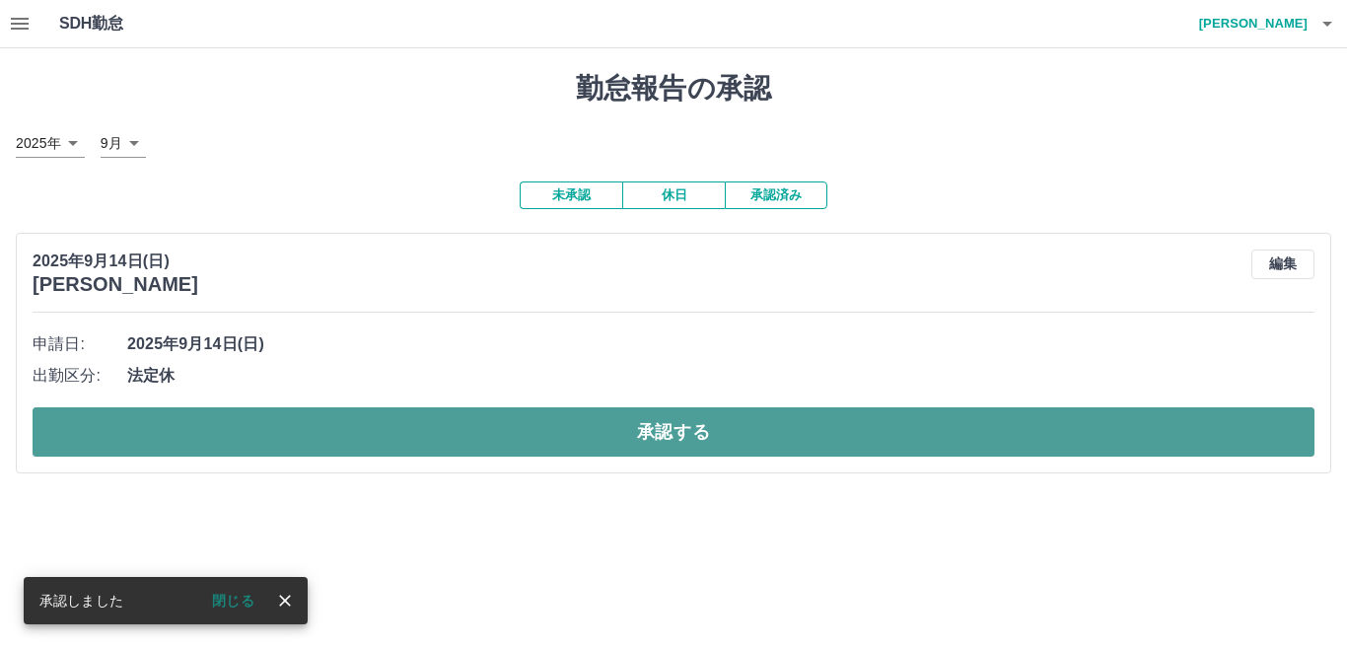
click at [342, 441] on button "承認する" at bounding box center [674, 431] width 1282 height 49
